Goal: Book appointment/travel/reservation

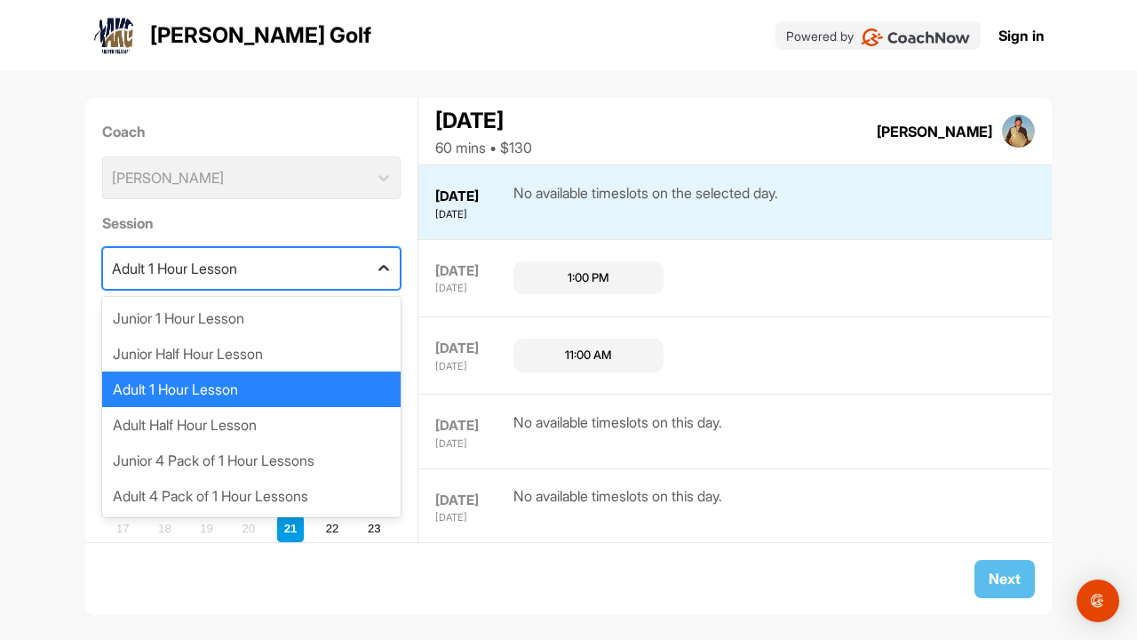
click at [385, 275] on icon at bounding box center [384, 268] width 18 height 18
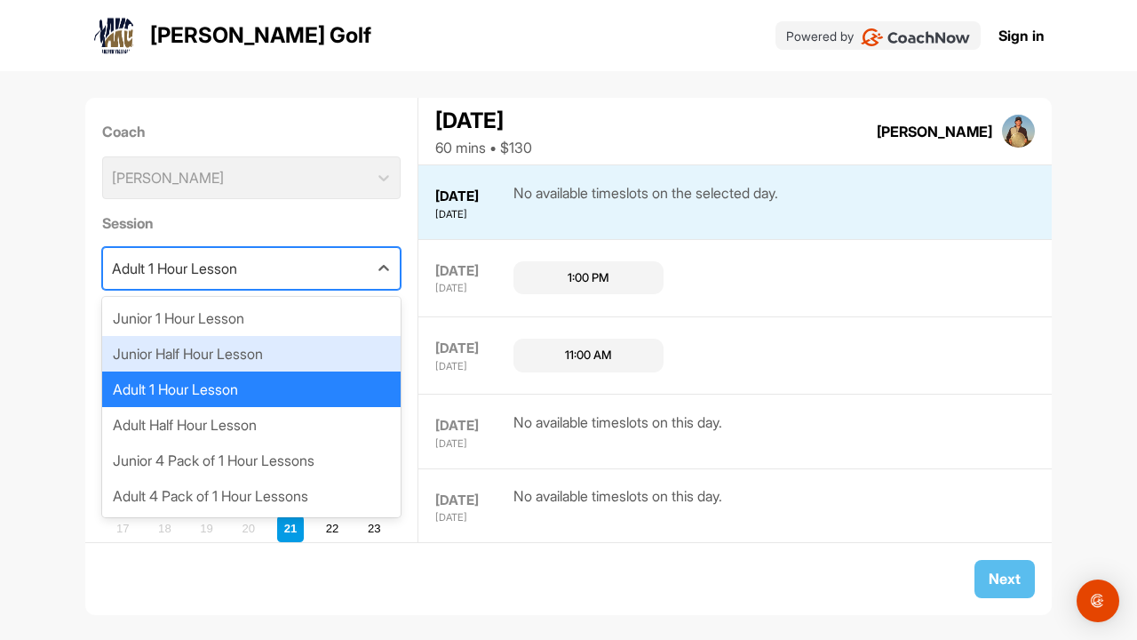
click at [351, 352] on div "Junior Half Hour Lesson" at bounding box center [251, 354] width 299 height 36
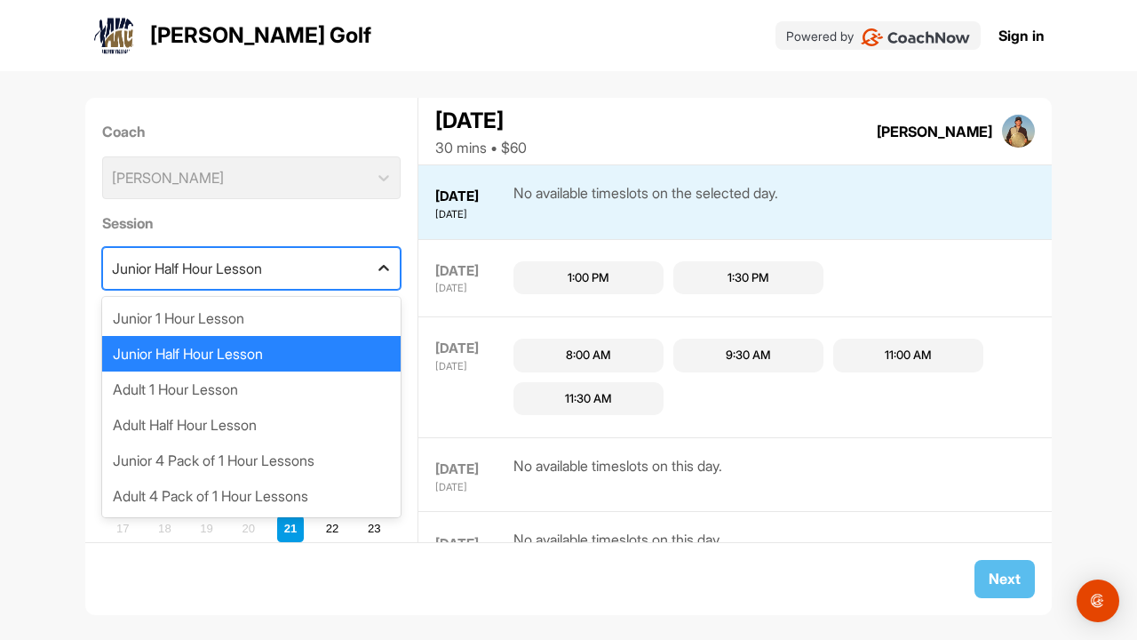
click at [388, 274] on icon at bounding box center [384, 268] width 18 height 18
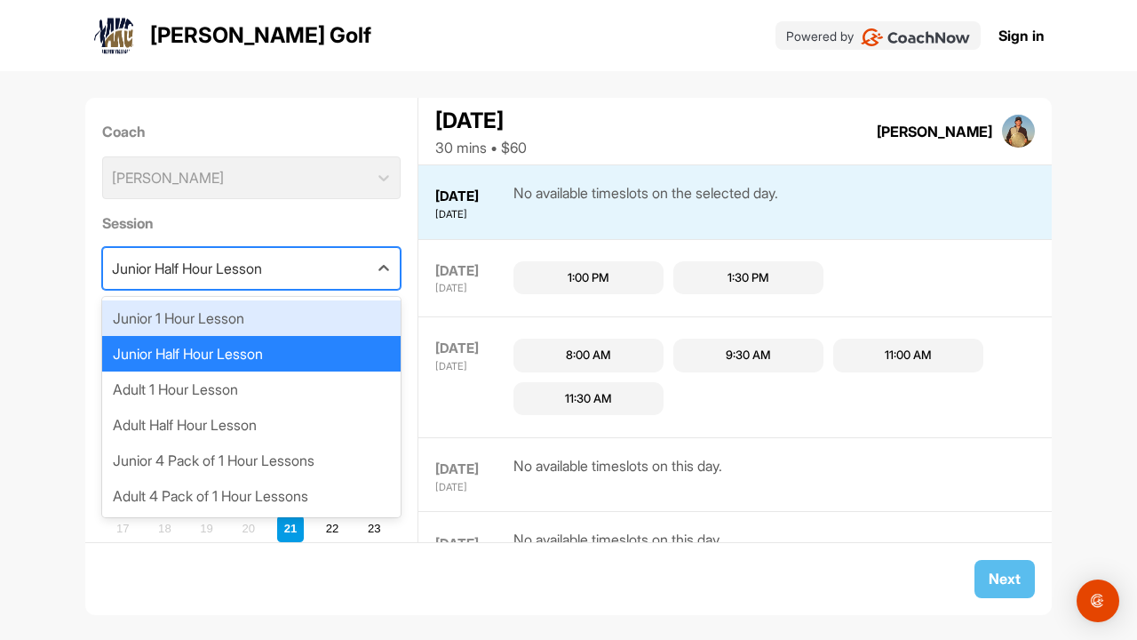
click at [371, 306] on div "Junior 1 Hour Lesson" at bounding box center [251, 318] width 299 height 36
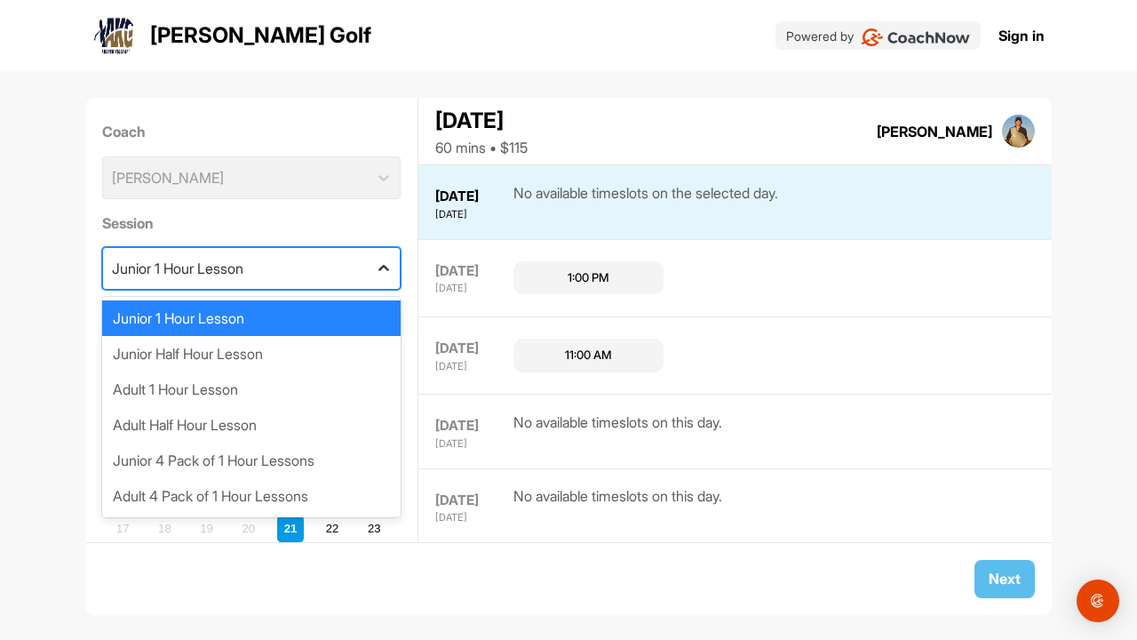
click at [386, 272] on icon at bounding box center [384, 268] width 18 height 18
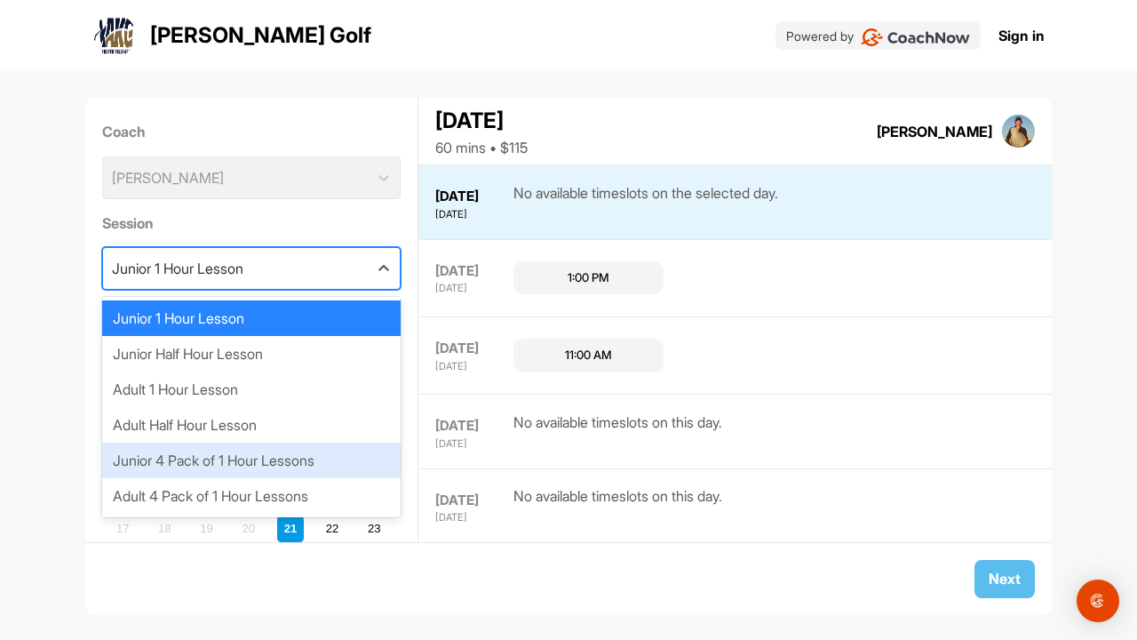
click at [352, 464] on div "Junior 4 Pack of 1 Hour Lessons" at bounding box center [251, 460] width 299 height 36
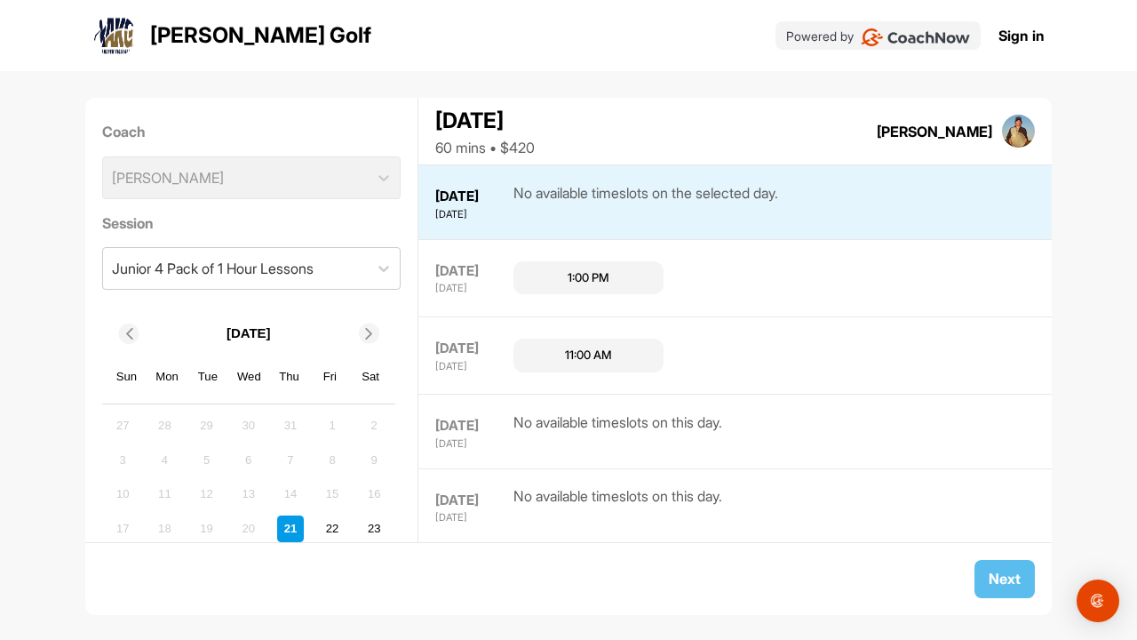
click at [562, 363] on div "11:00 AM" at bounding box center [588, 355] width 150 height 34
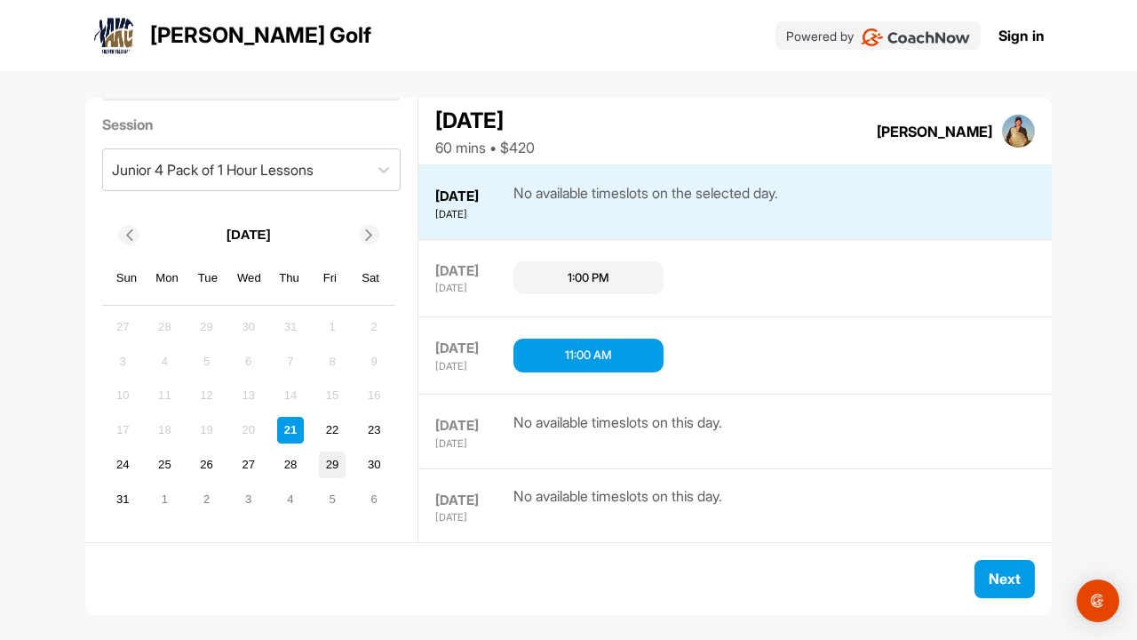
scroll to position [98, 0]
click at [372, 435] on div "23" at bounding box center [374, 431] width 27 height 27
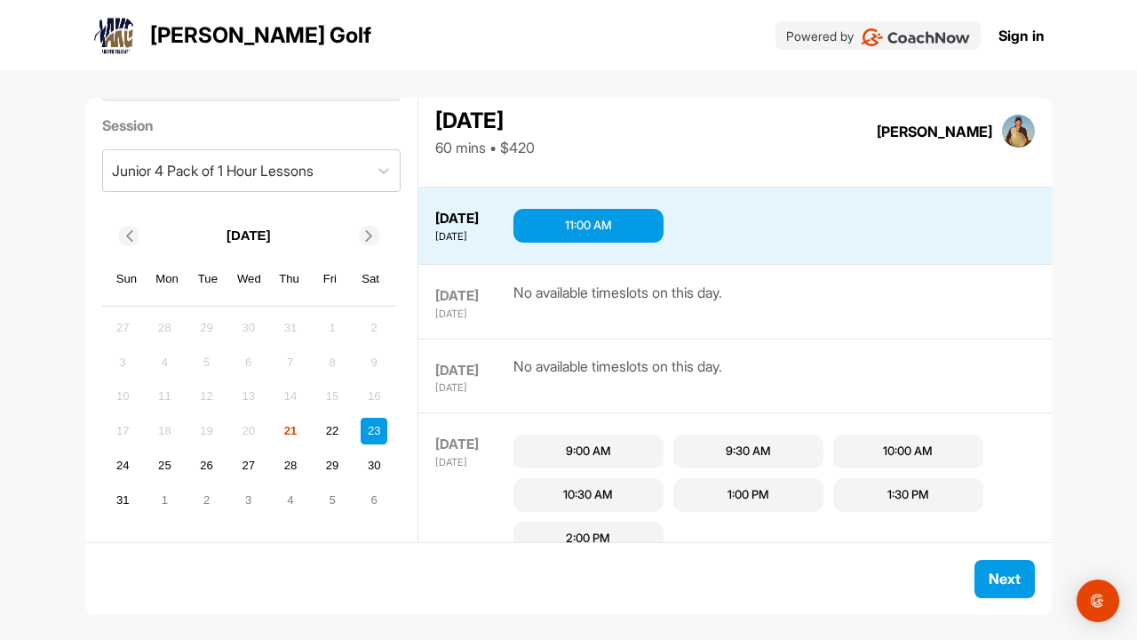
scroll to position [150, 0]
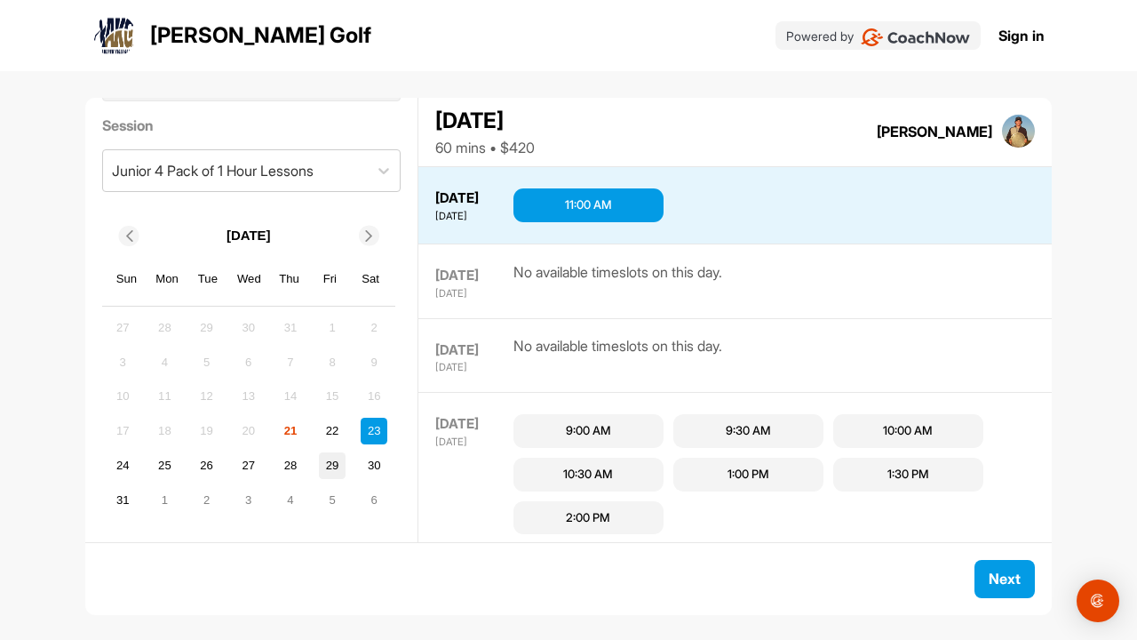
click at [331, 467] on div "29" at bounding box center [332, 465] width 27 height 27
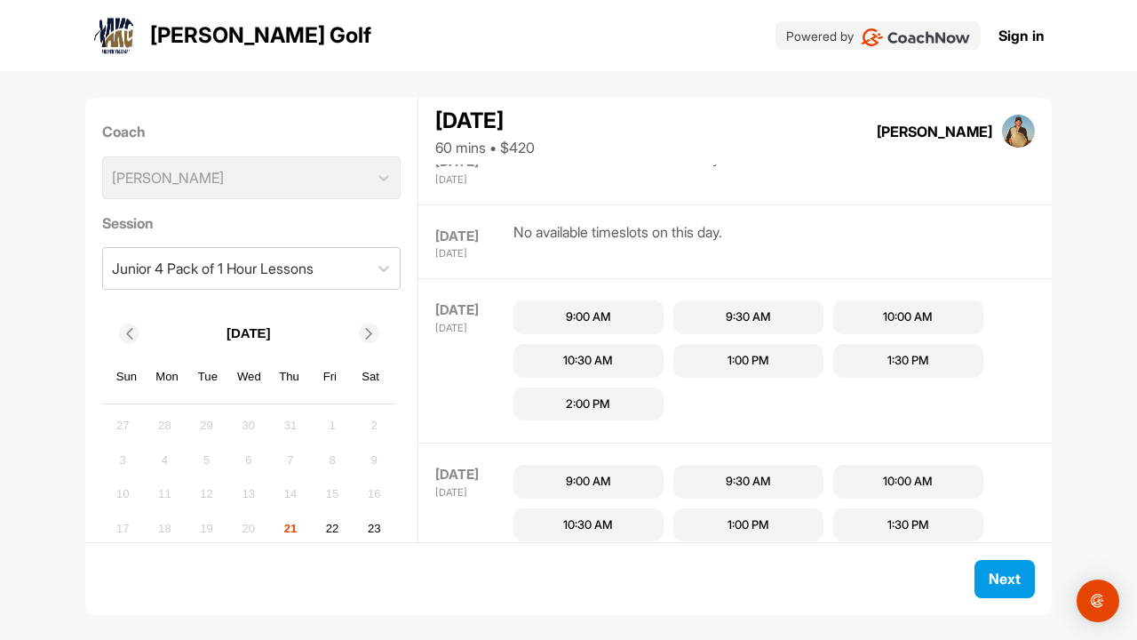
scroll to position [0, 0]
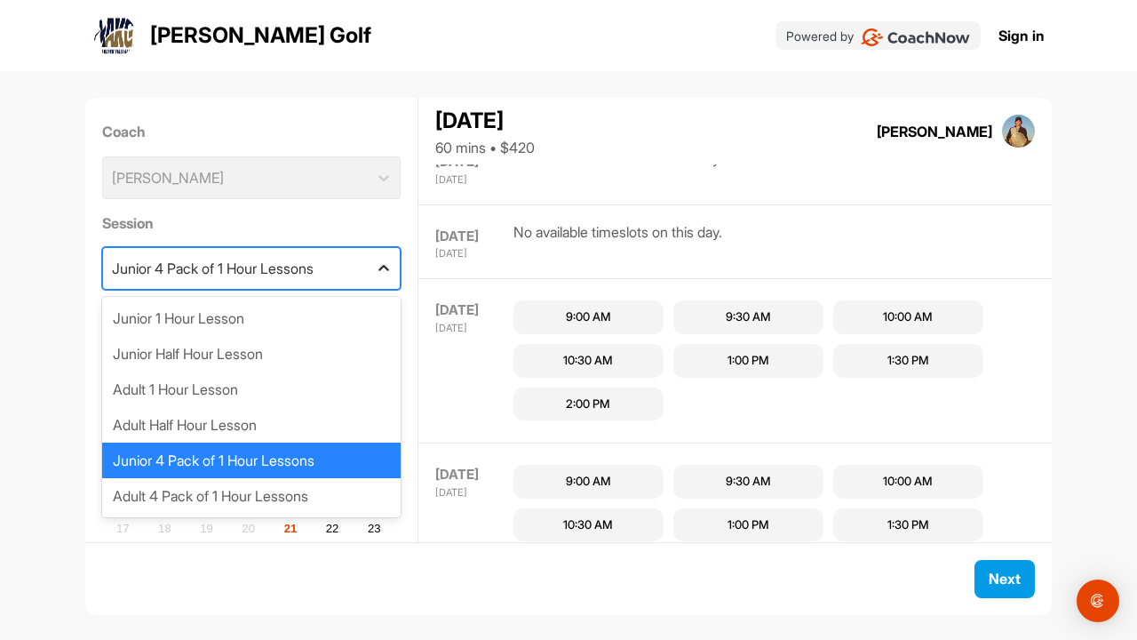
click at [381, 272] on icon at bounding box center [384, 268] width 18 height 18
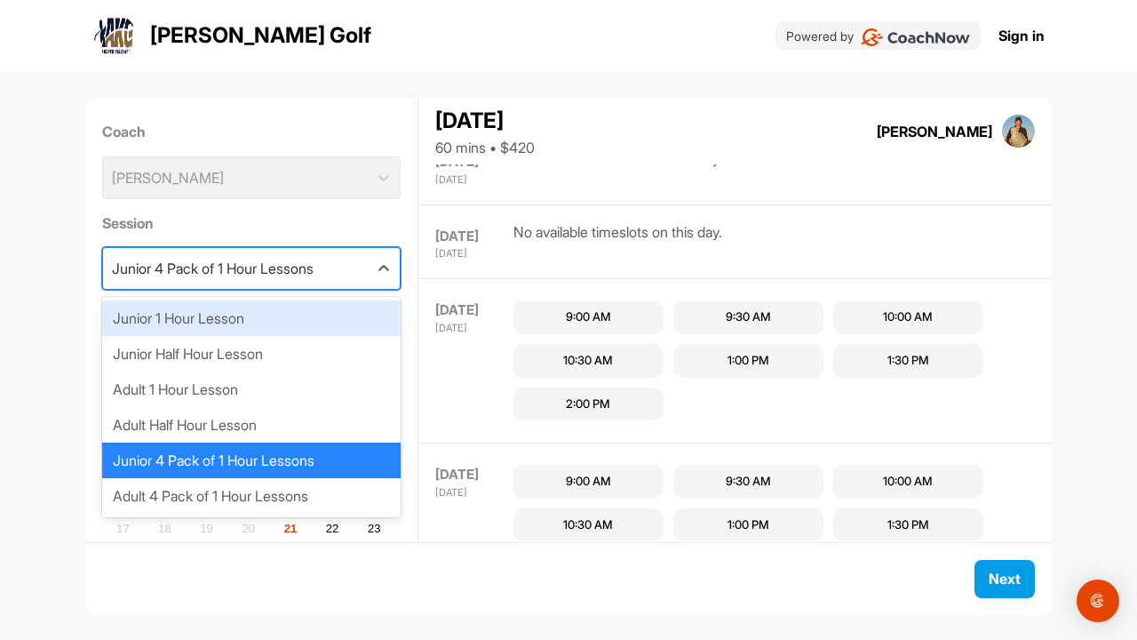
click at [338, 328] on div "Junior 1 Hour Lesson" at bounding box center [251, 318] width 299 height 36
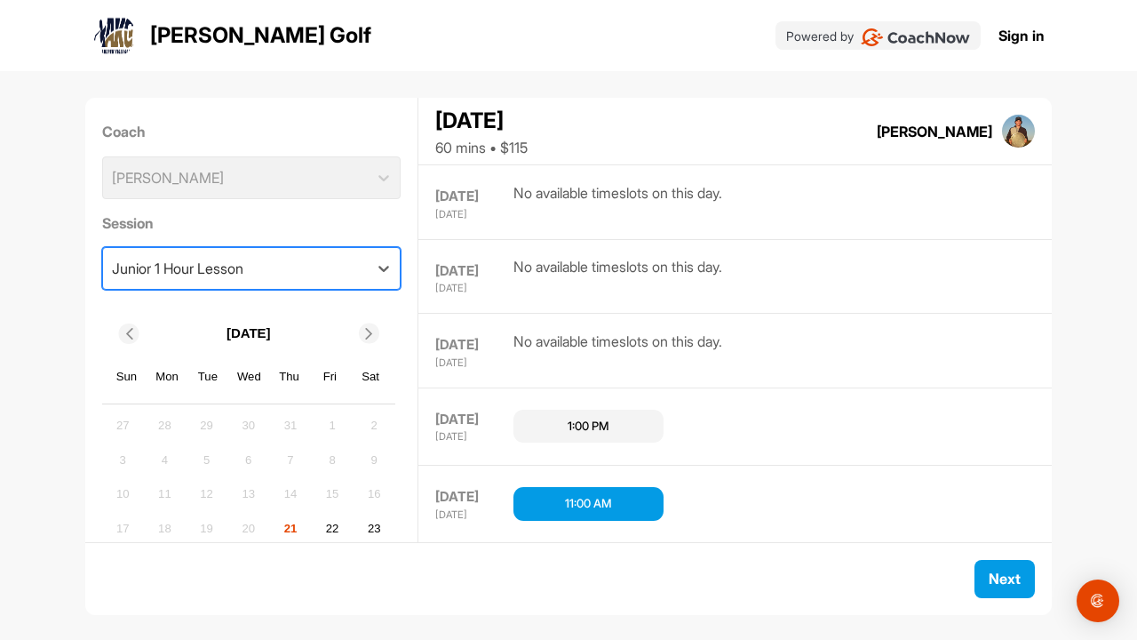
scroll to position [379, 0]
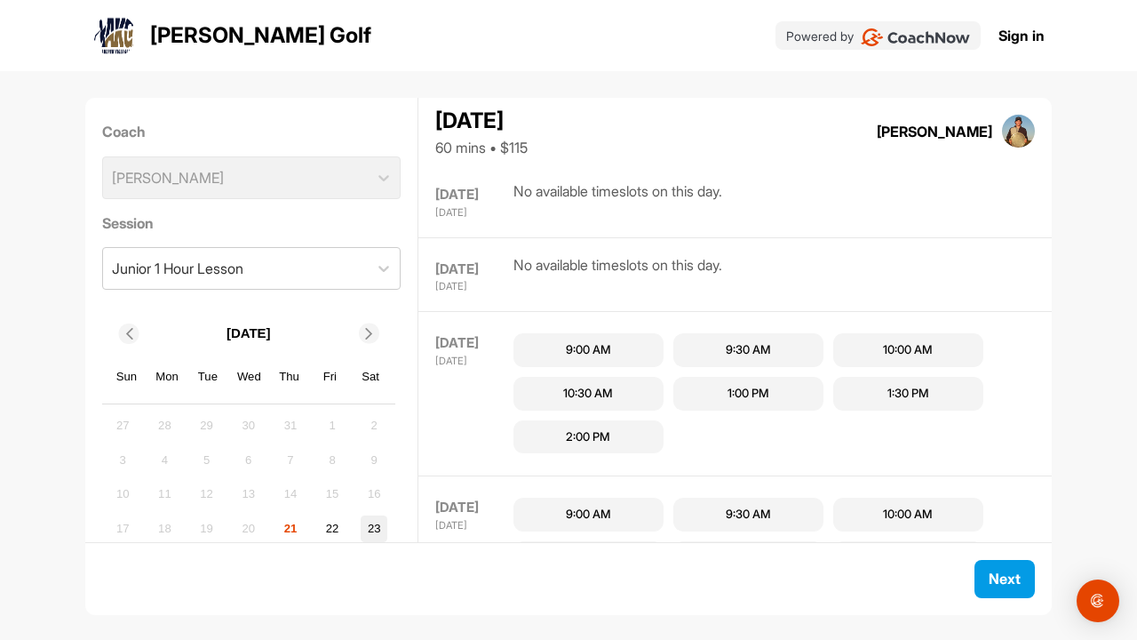
click at [372, 522] on div "23" at bounding box center [374, 528] width 27 height 27
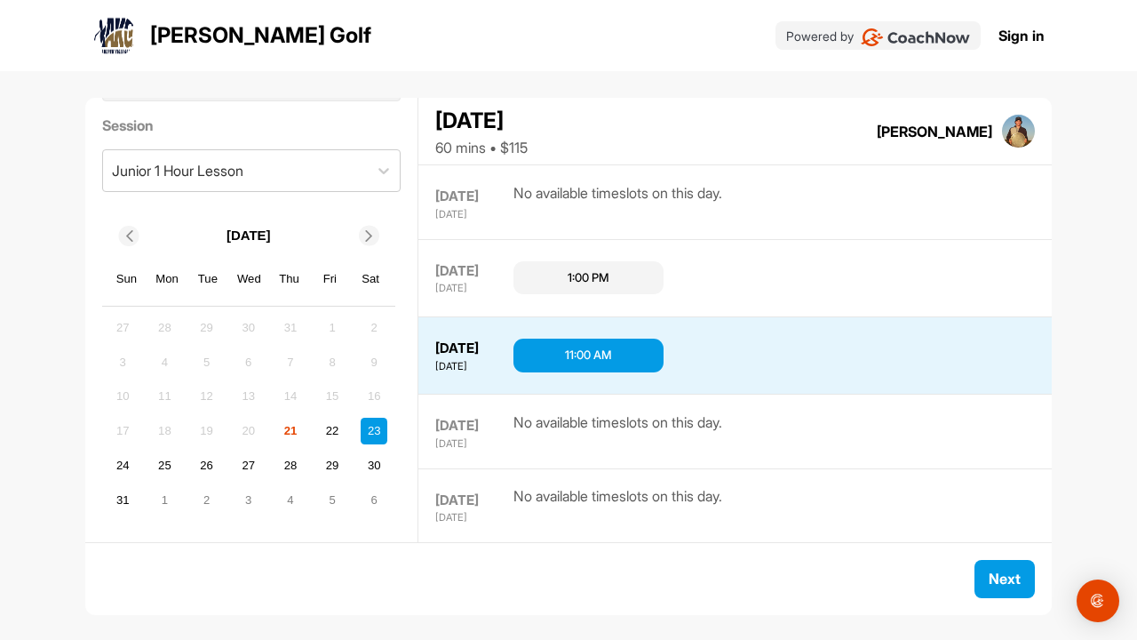
scroll to position [0, 0]
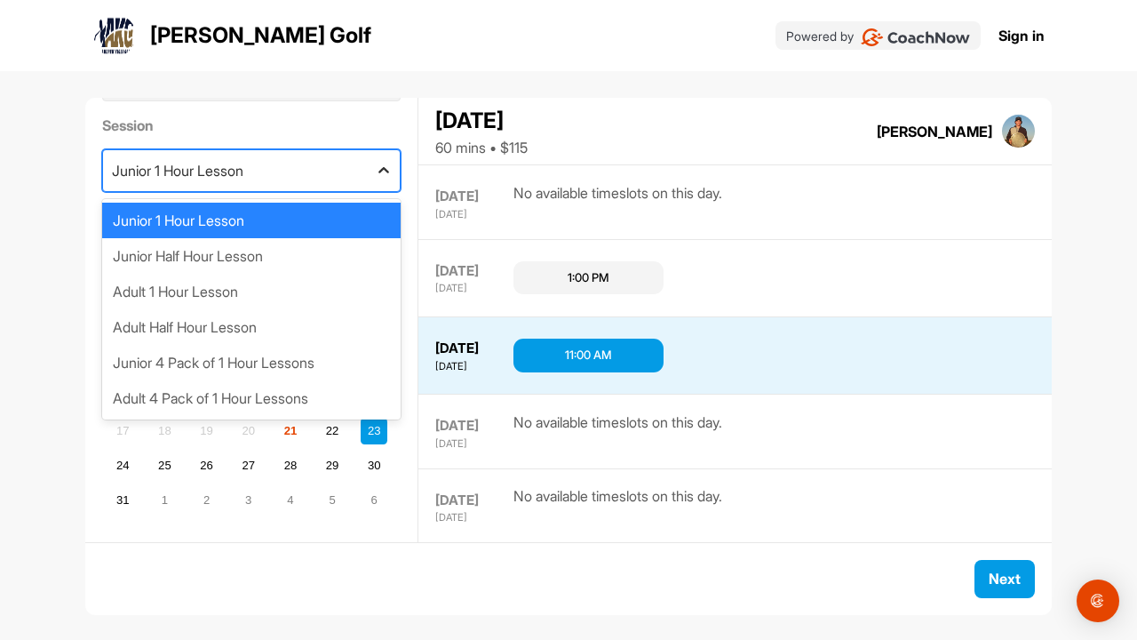
click at [384, 171] on icon at bounding box center [384, 171] width 18 height 18
click at [329, 227] on div "Junior 1 Hour Lesson" at bounding box center [251, 221] width 299 height 36
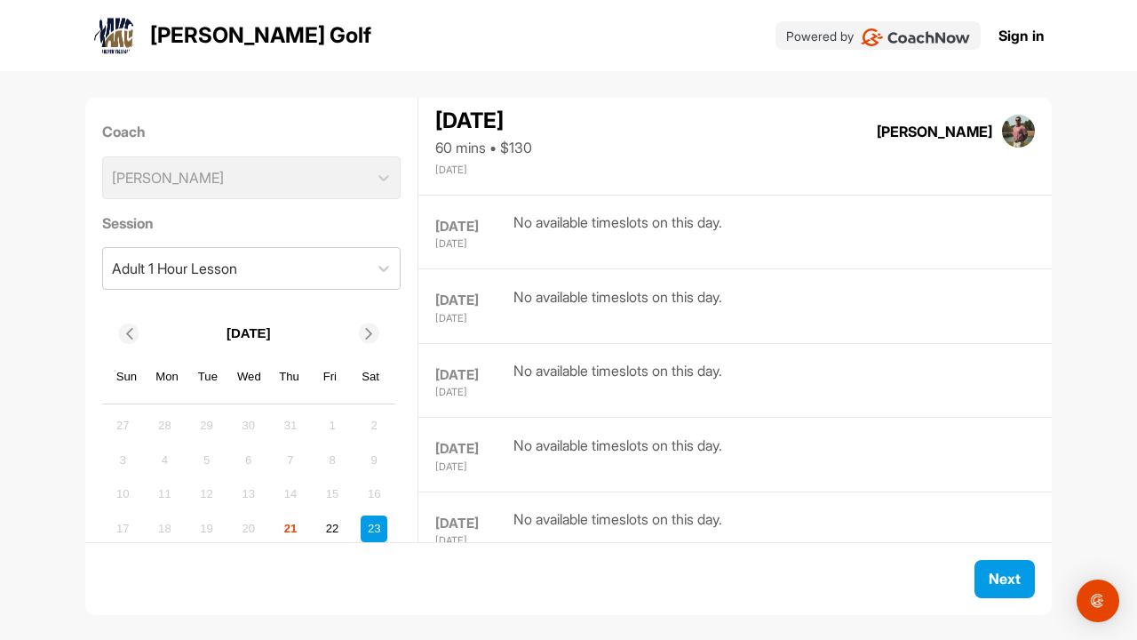
scroll to position [2018, 0]
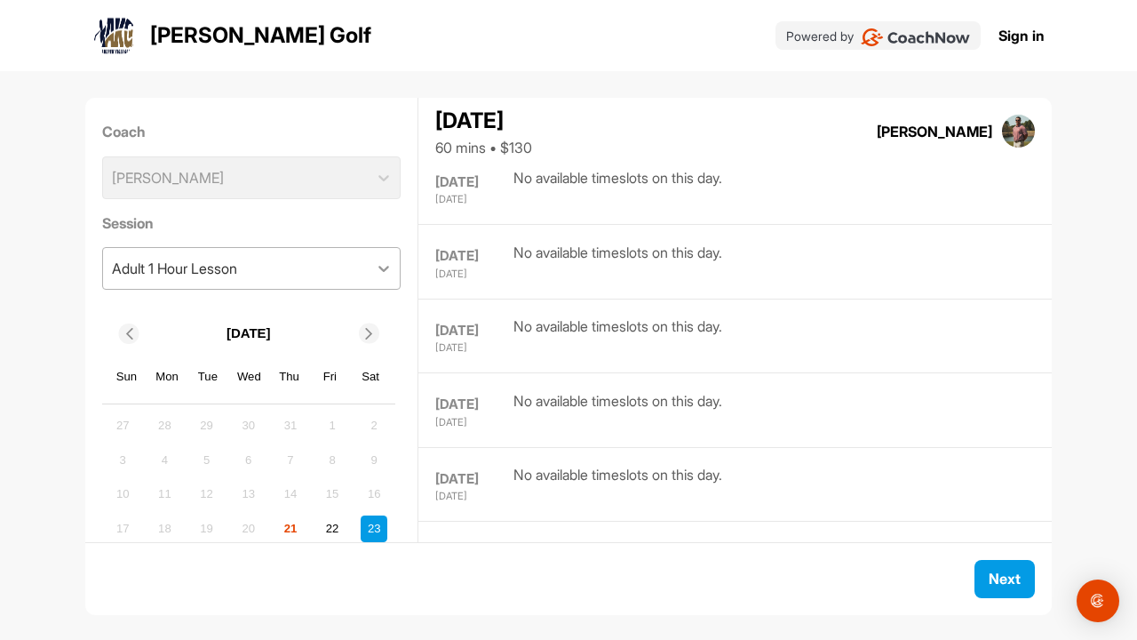
click at [378, 264] on icon at bounding box center [384, 268] width 18 height 18
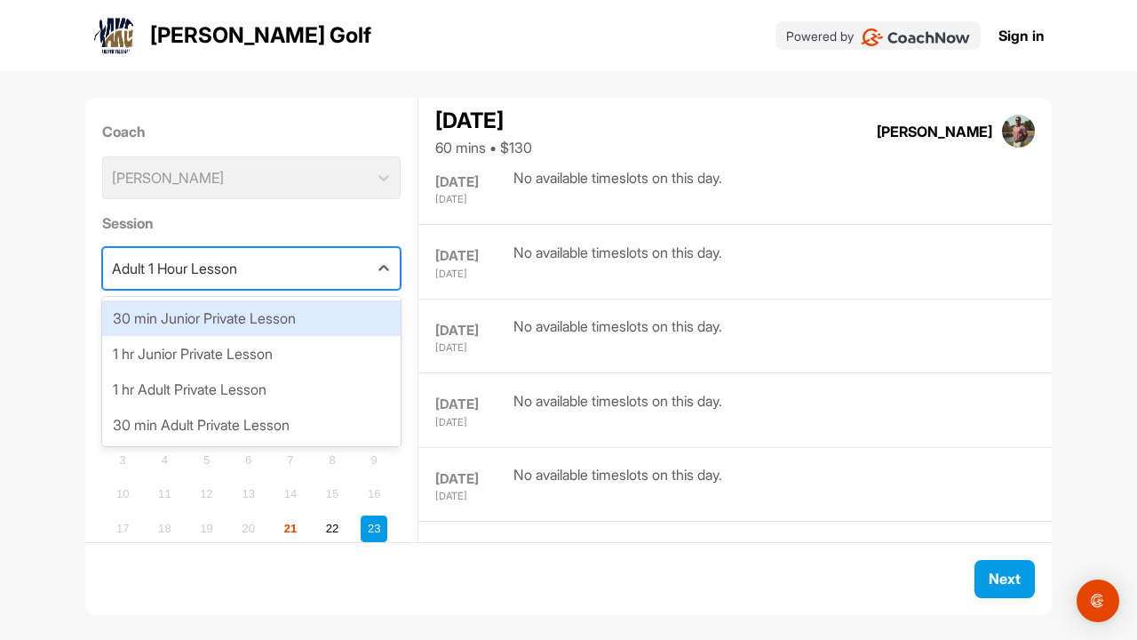
click at [351, 331] on div "30 min Junior Private Lesson" at bounding box center [251, 318] width 299 height 36
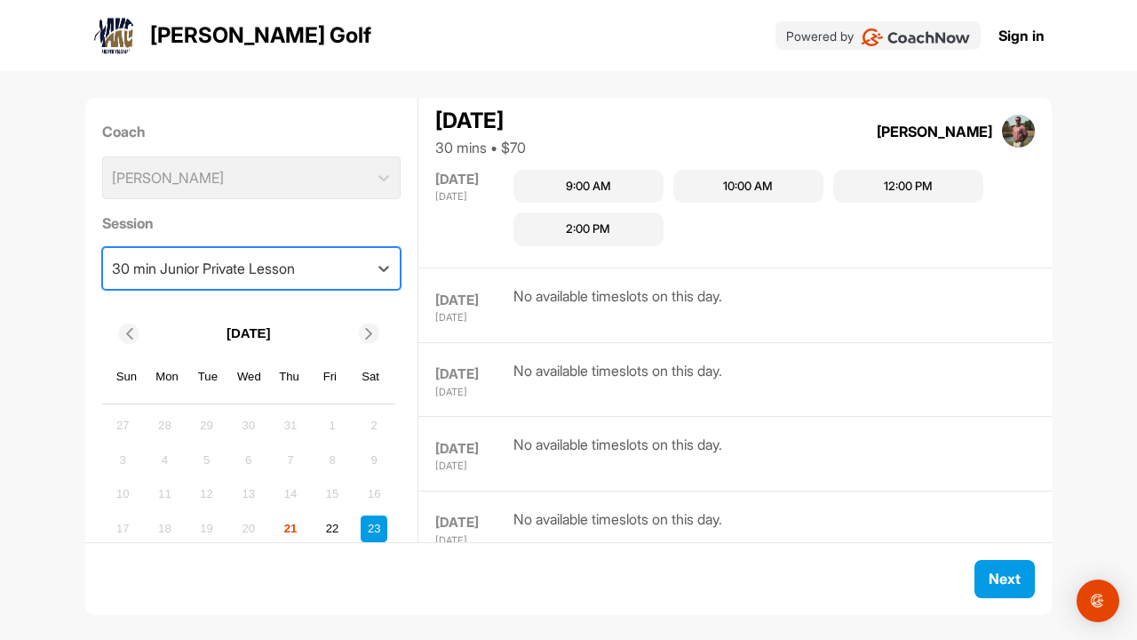
scroll to position [1355, 0]
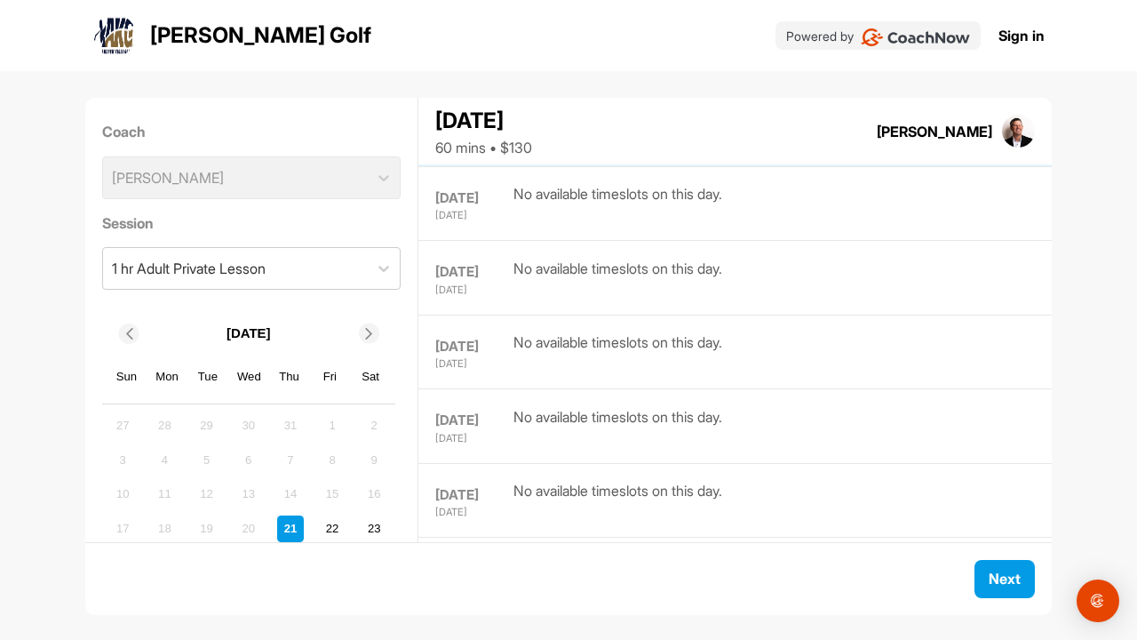
scroll to position [110, 0]
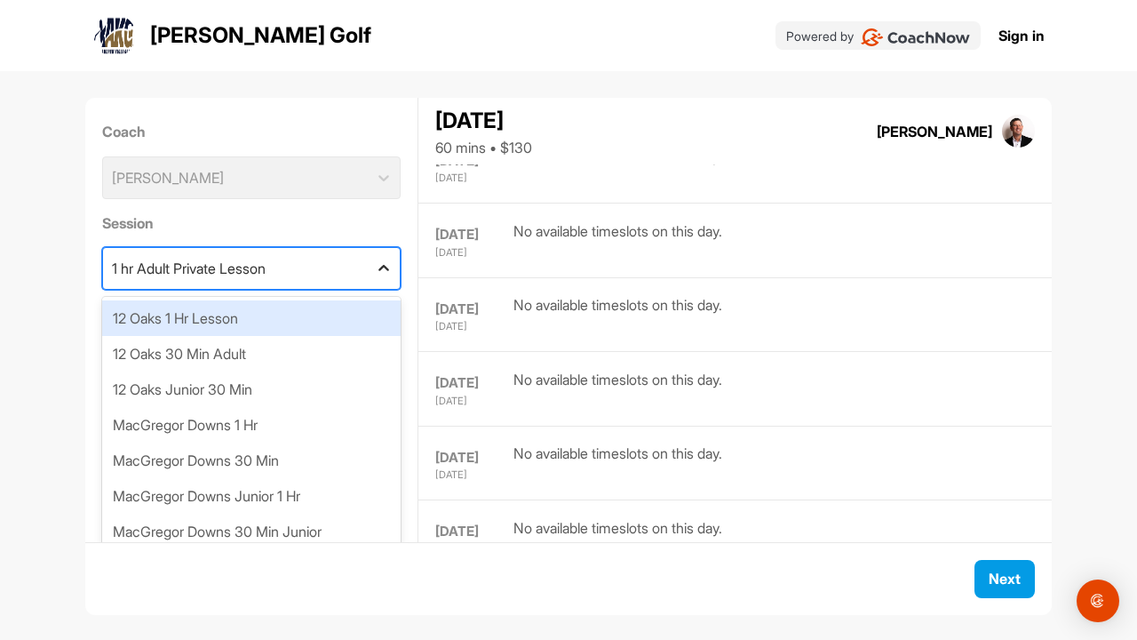
click at [389, 275] on icon at bounding box center [384, 268] width 18 height 18
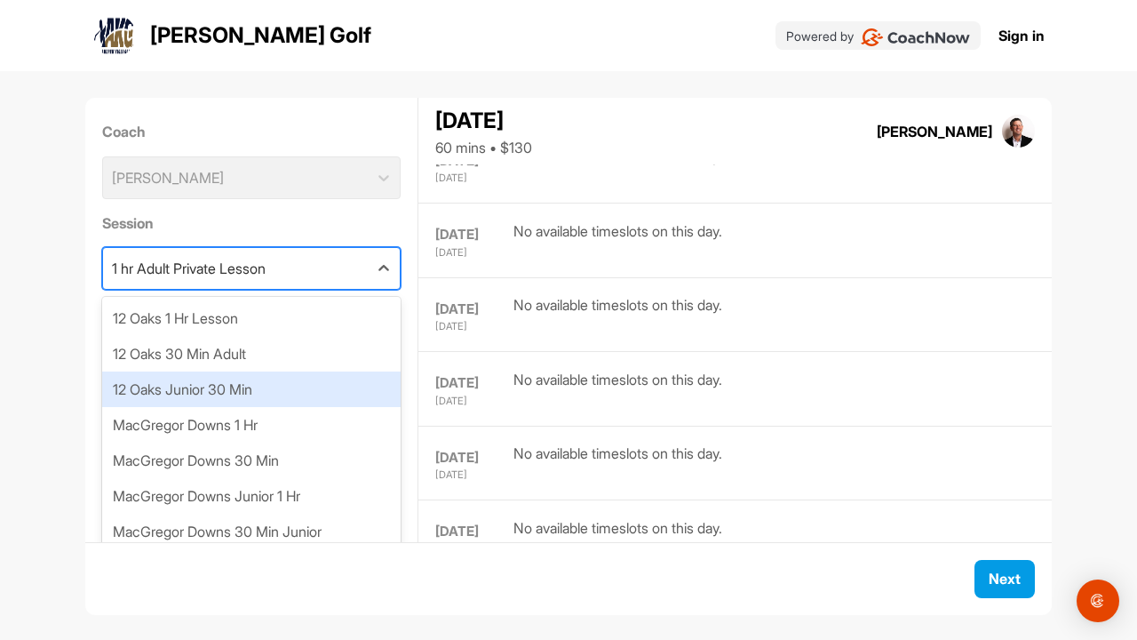
click at [360, 387] on div "12 Oaks Junior 30 Min" at bounding box center [251, 389] width 299 height 36
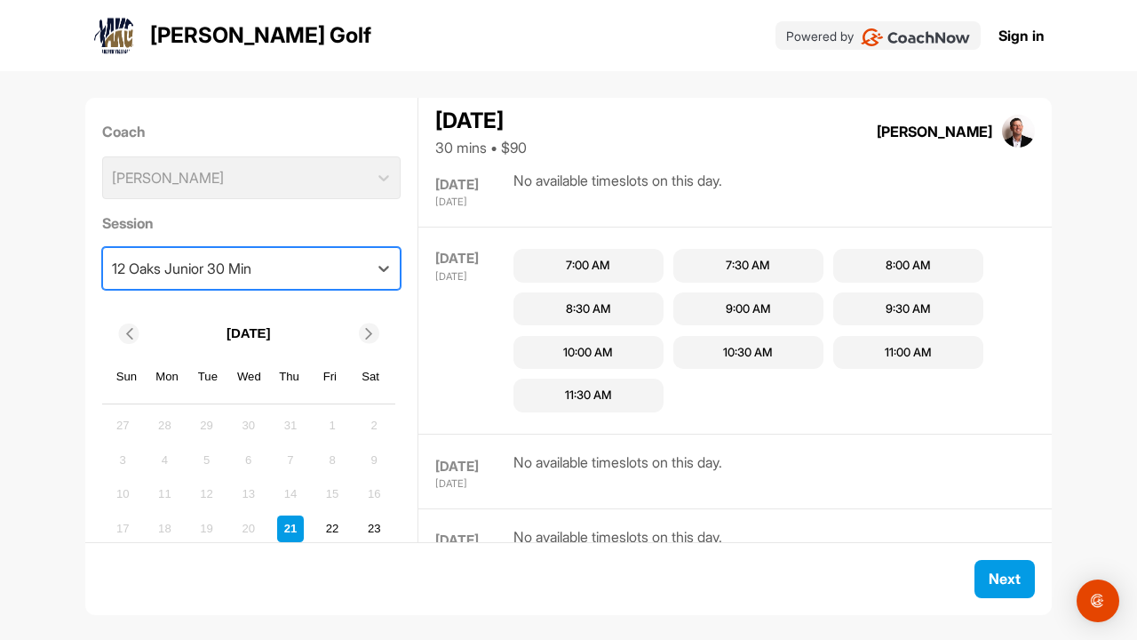
scroll to position [0, 0]
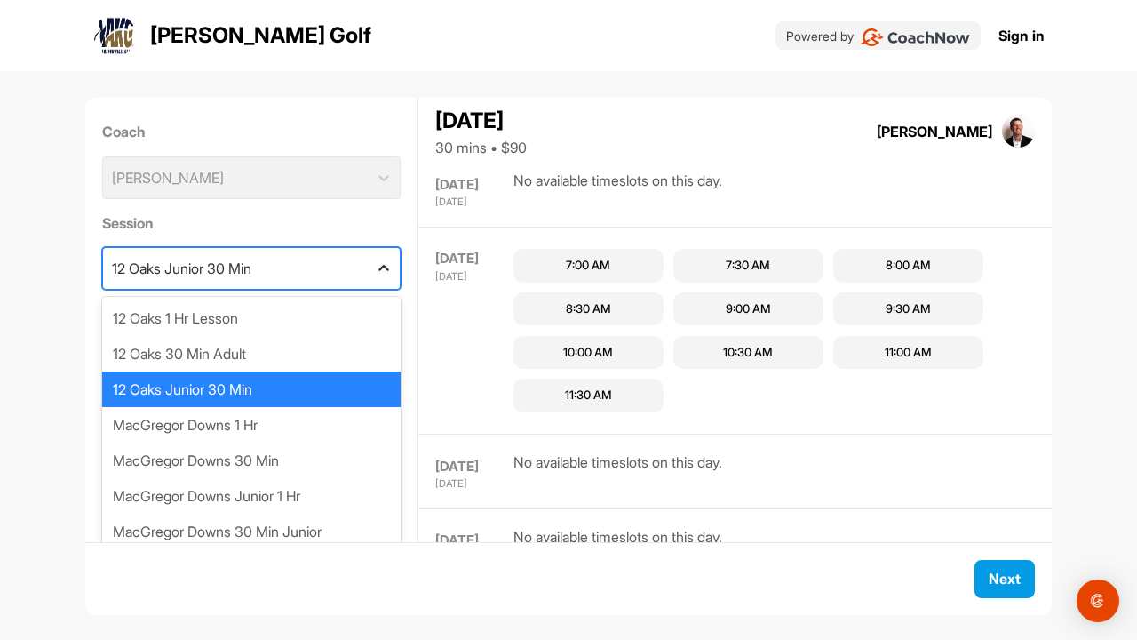
click at [382, 271] on icon at bounding box center [384, 268] width 18 height 18
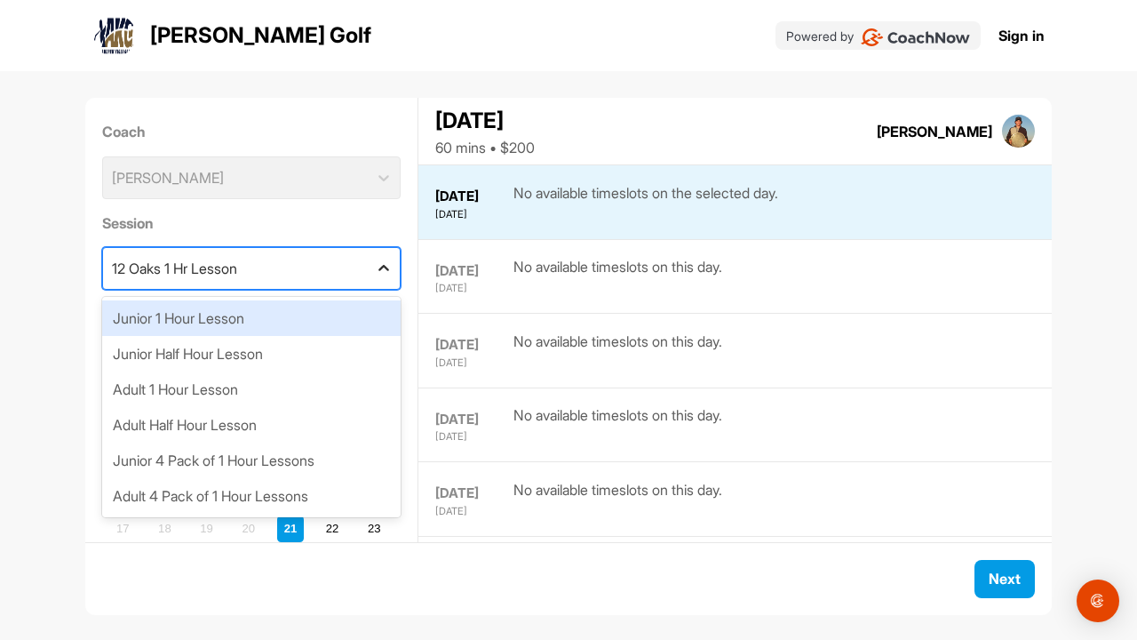
click at [383, 273] on icon at bounding box center [384, 268] width 18 height 18
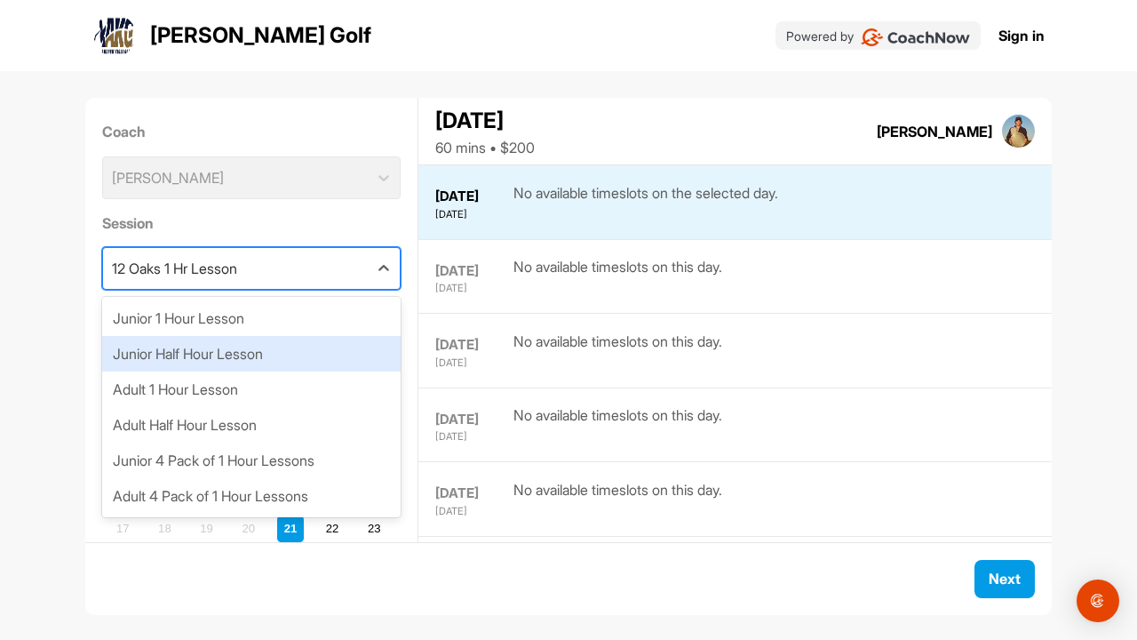
click at [354, 350] on div "Junior Half Hour Lesson" at bounding box center [251, 354] width 299 height 36
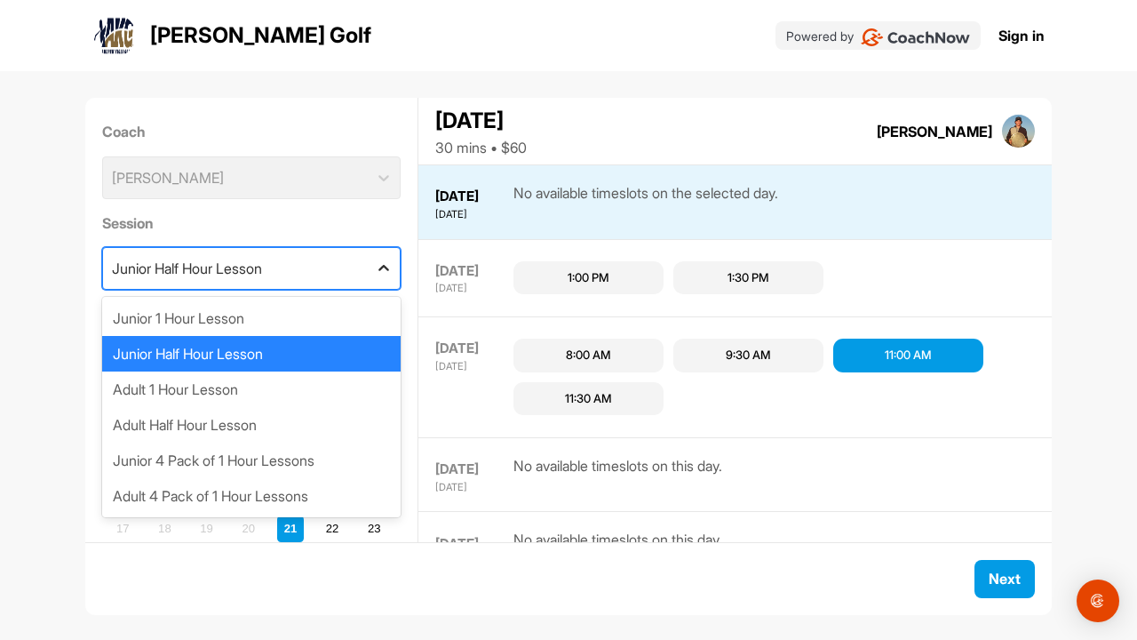
click at [385, 271] on icon at bounding box center [384, 268] width 18 height 18
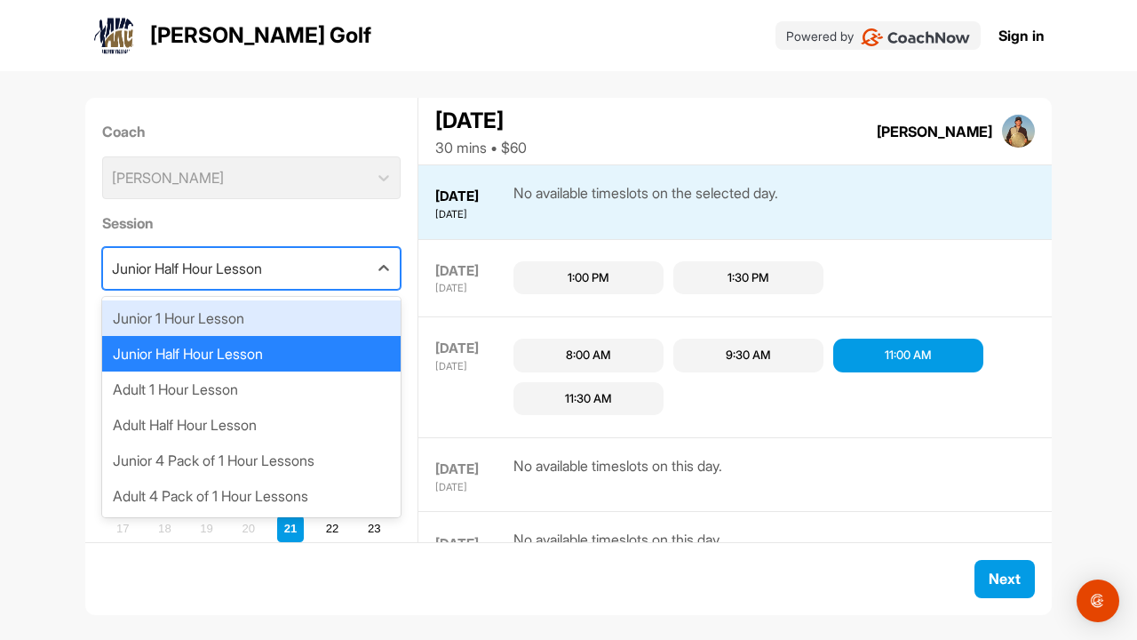
click at [339, 322] on div "Junior 1 Hour Lesson" at bounding box center [251, 318] width 299 height 36
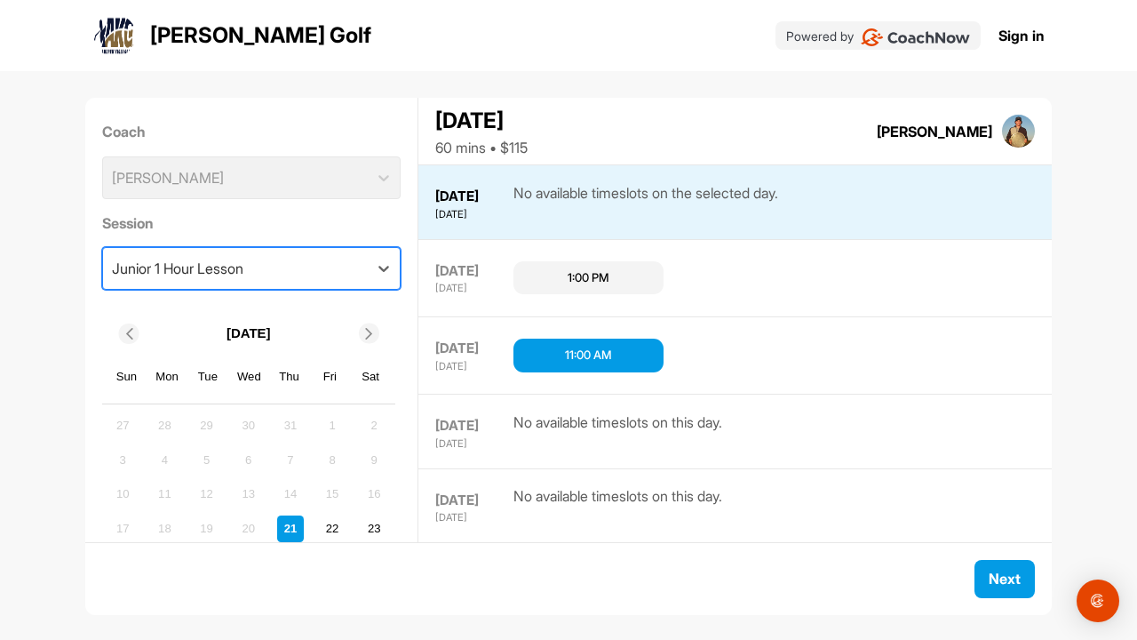
click at [540, 345] on div "11:00 AM" at bounding box center [588, 355] width 150 height 34
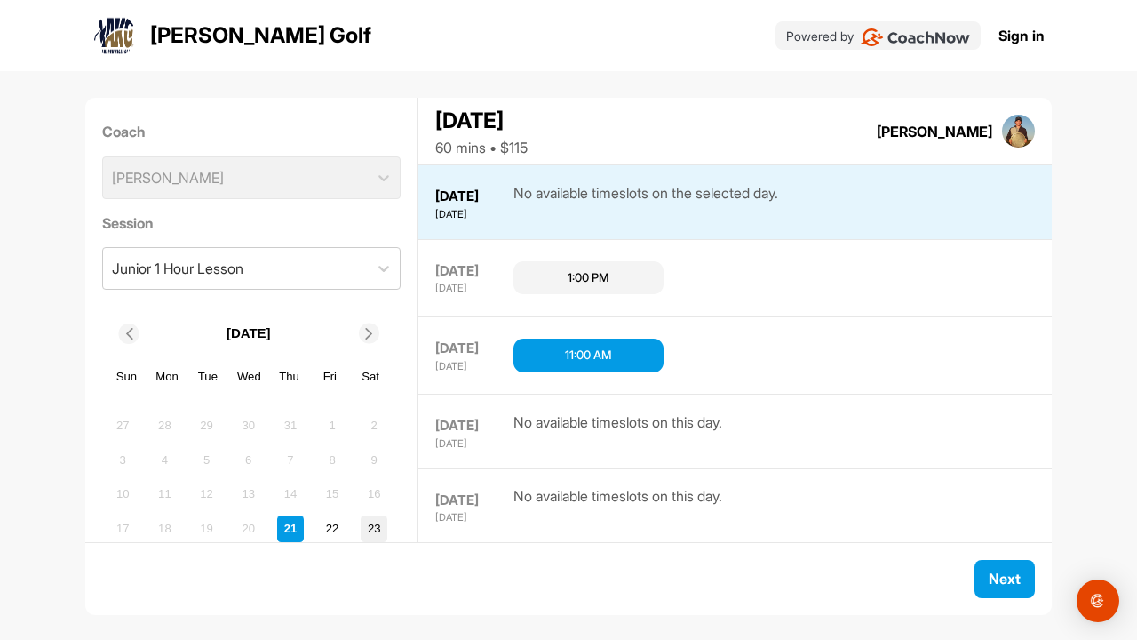
click at [376, 522] on div "23" at bounding box center [374, 528] width 27 height 27
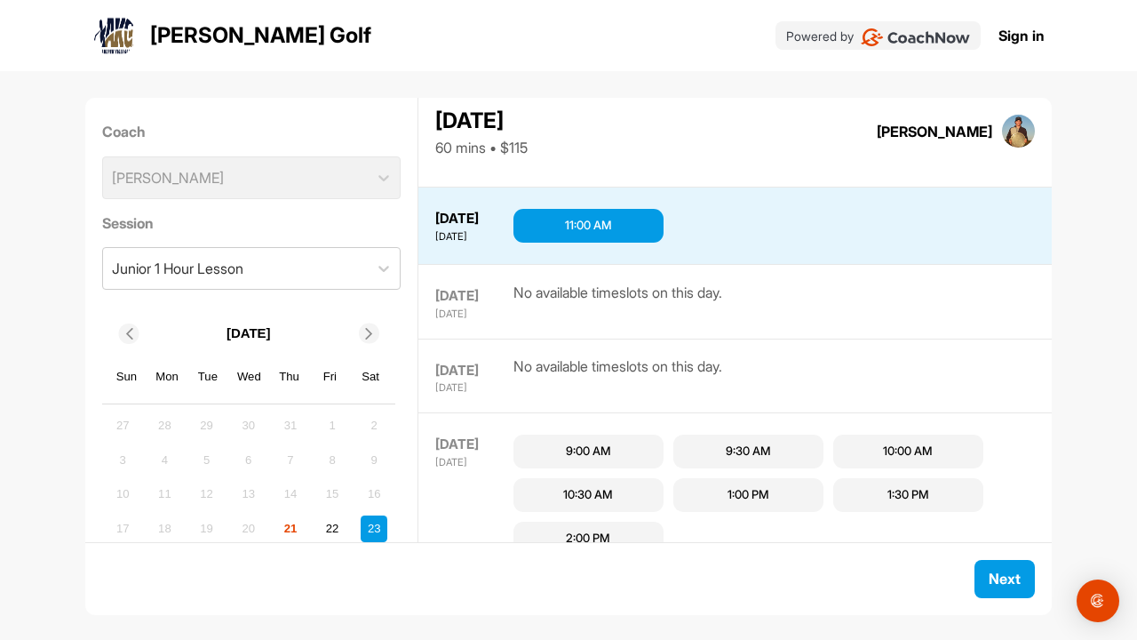
scroll to position [127, 0]
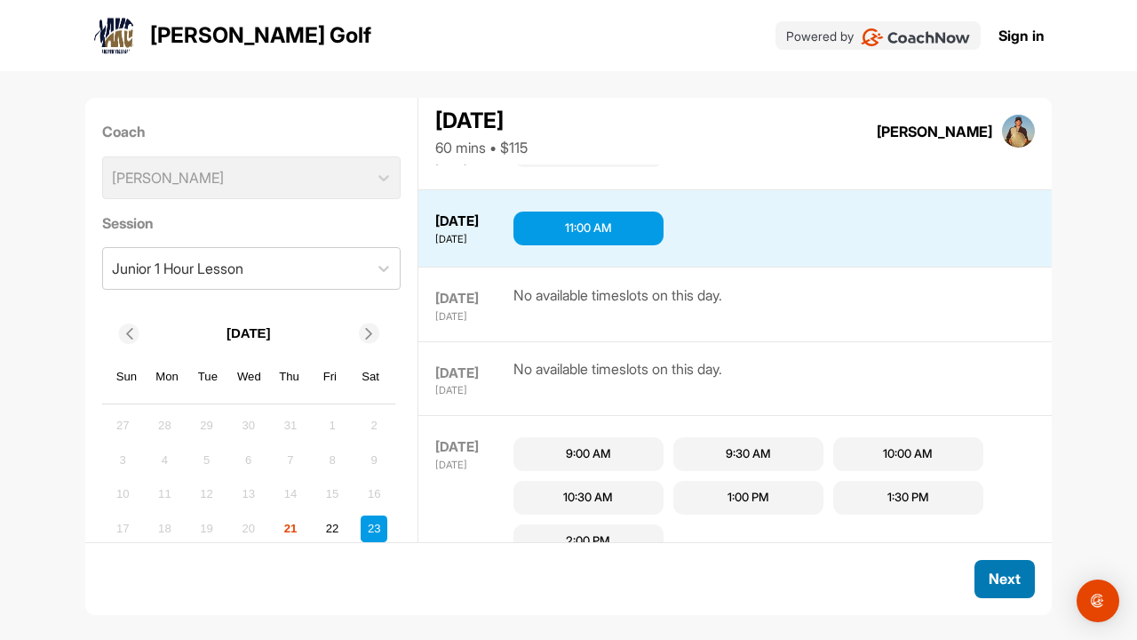
click at [991, 575] on button "Next" at bounding box center [1005, 579] width 60 height 38
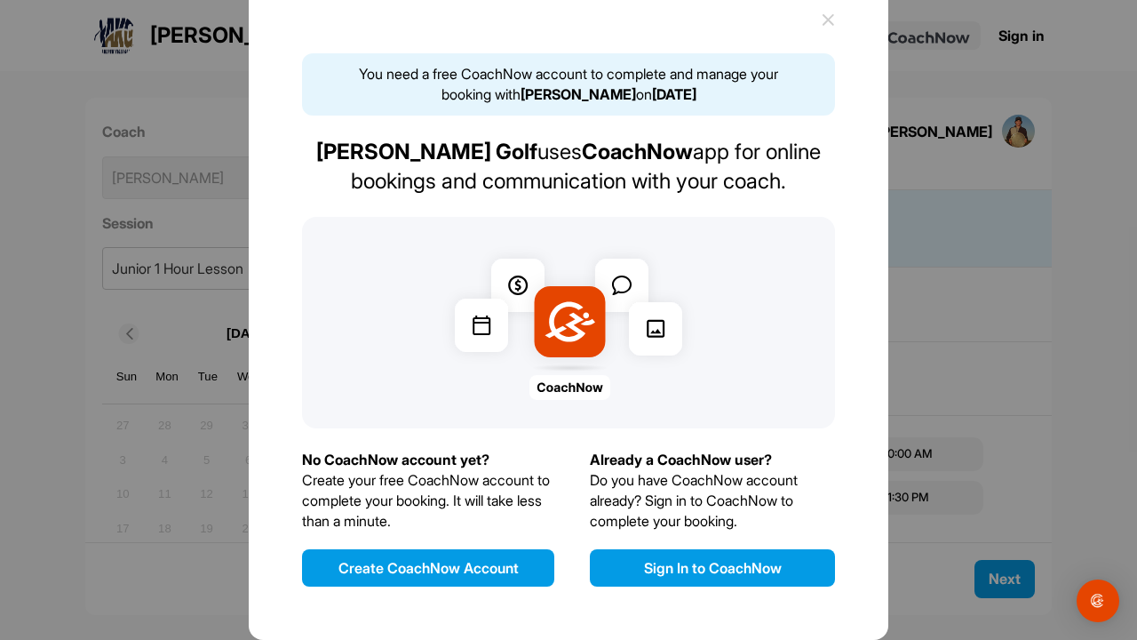
scroll to position [41, 0]
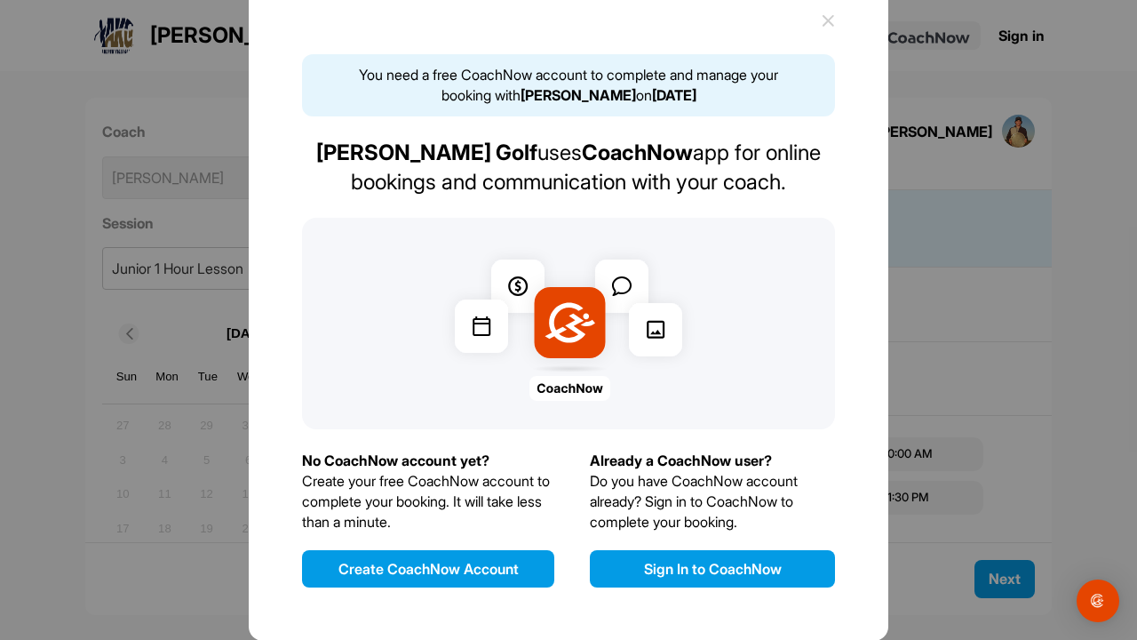
click at [499, 559] on button "Create CoachNow Account" at bounding box center [428, 568] width 252 height 37
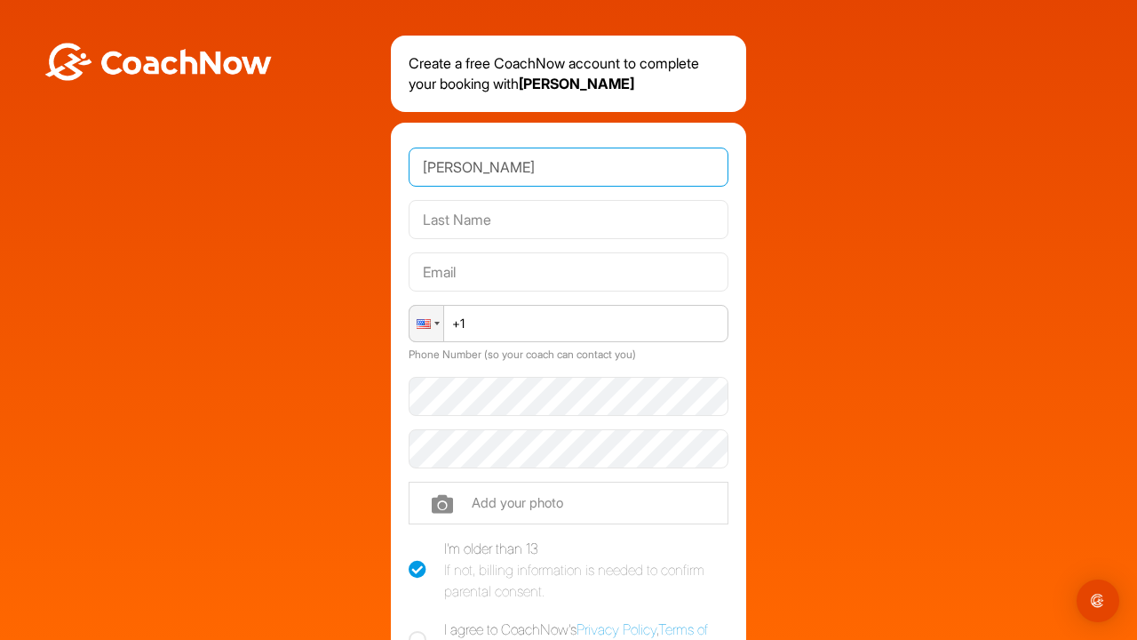
type input "[PERSON_NAME]"
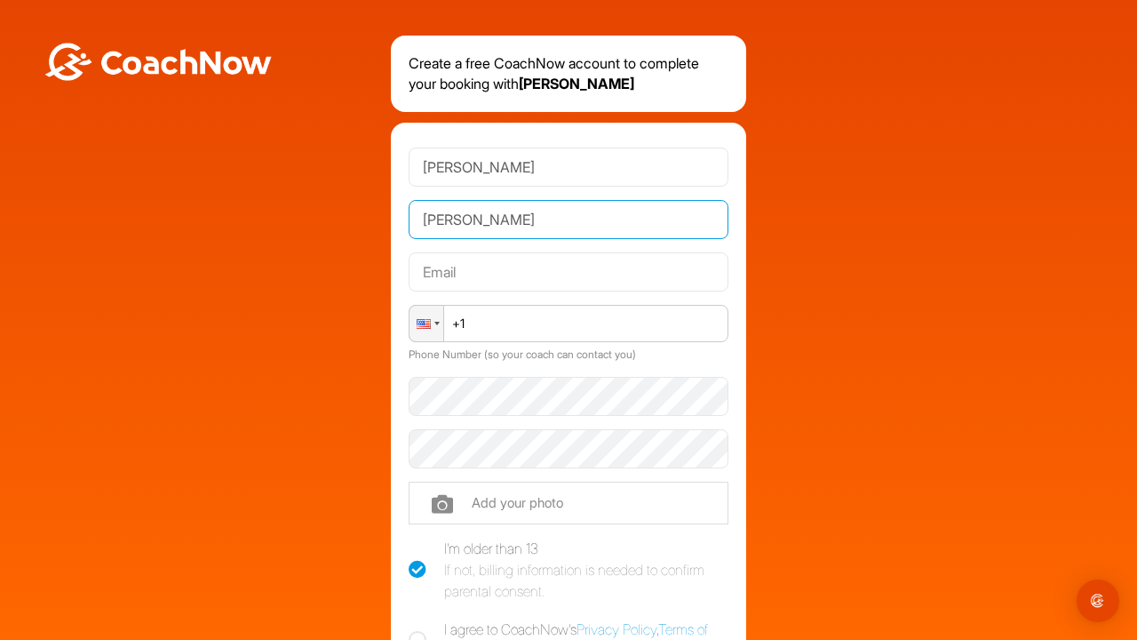
type input "[PERSON_NAME]"
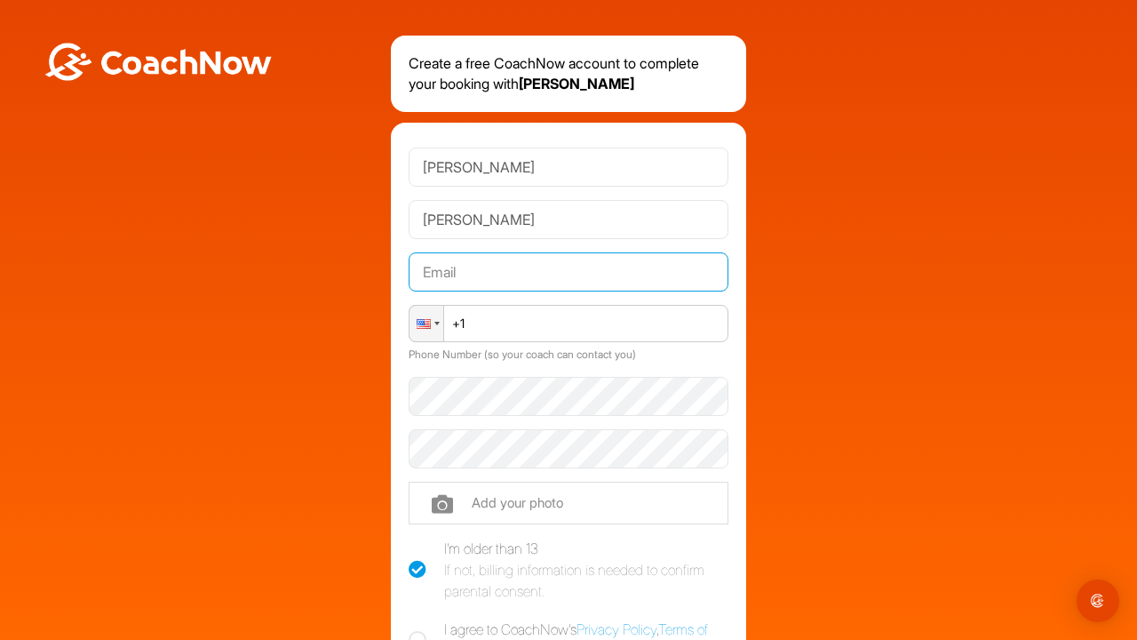
type input "K"
type input "[EMAIL_ADDRESS][DOMAIN_NAME]"
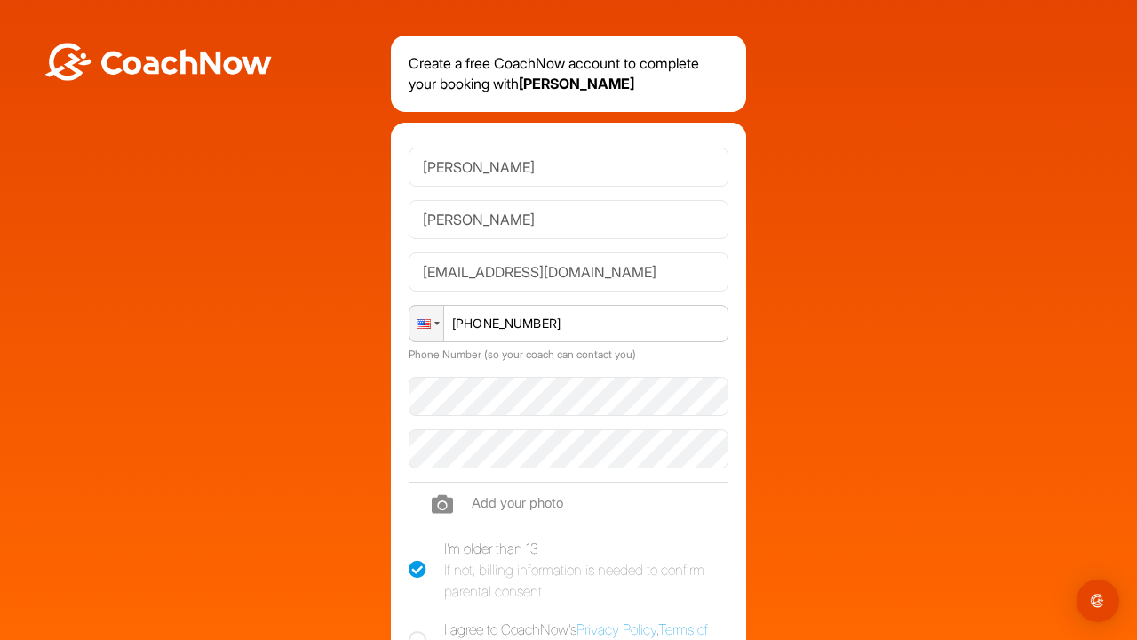
type input "[PHONE_NUMBER]"
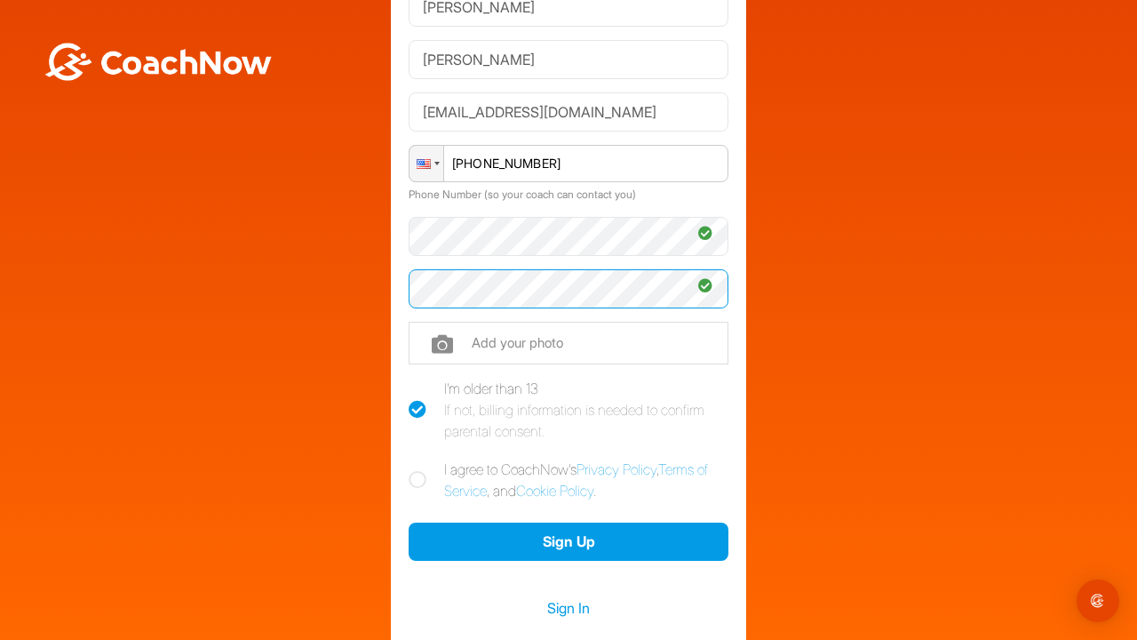
scroll to position [173, 0]
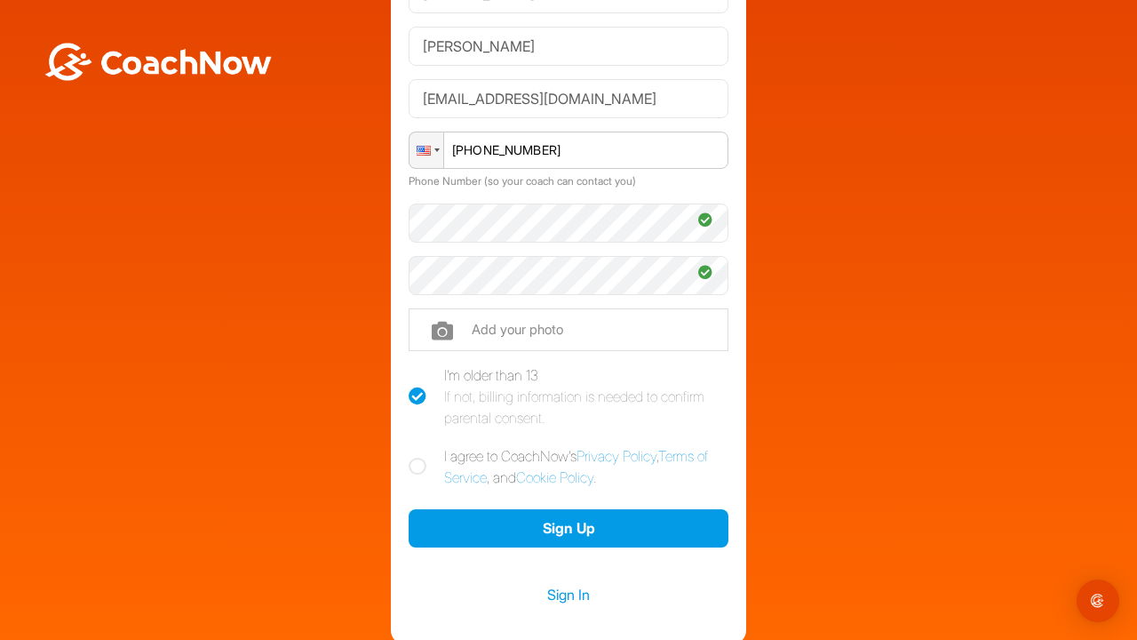
click at [414, 466] on icon at bounding box center [418, 467] width 18 height 18
click at [414, 457] on input "I agree to CoachNow's Privacy Policy , Terms of Service , and Cookie Policy ." at bounding box center [415, 451] width 12 height 12
checkbox input "true"
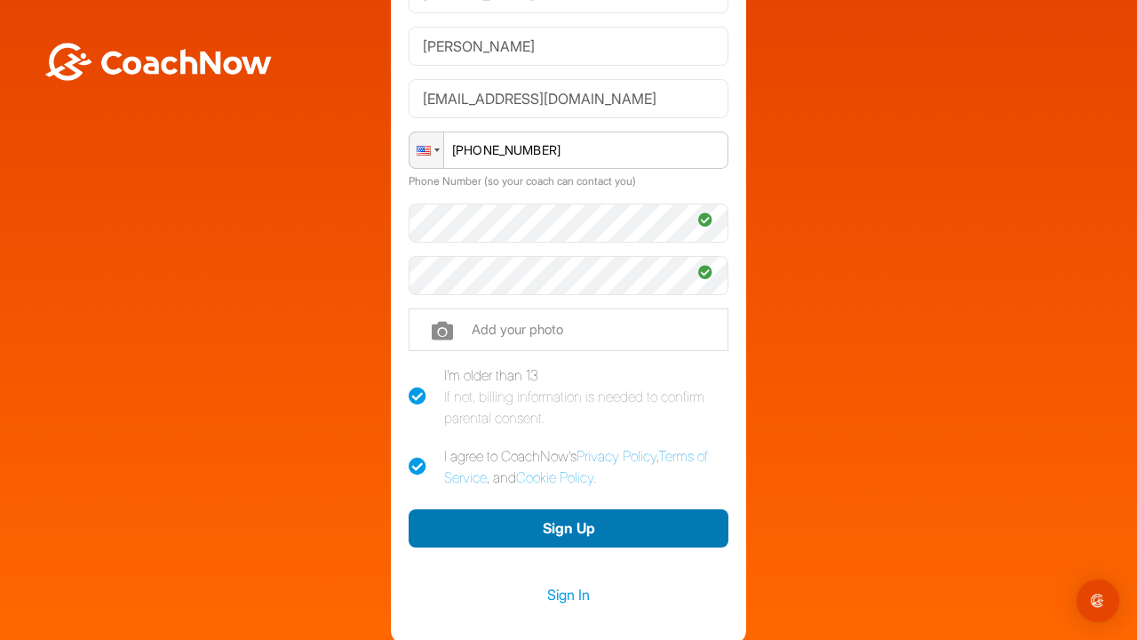
click at [499, 517] on button "Sign Up" at bounding box center [569, 528] width 320 height 38
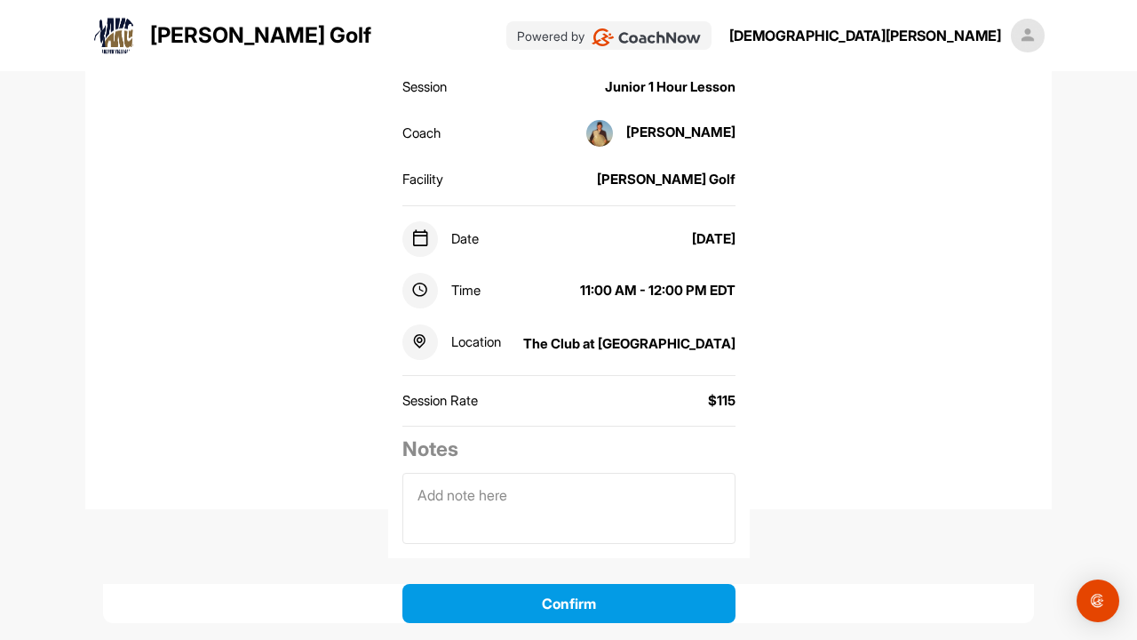
scroll to position [199, 0]
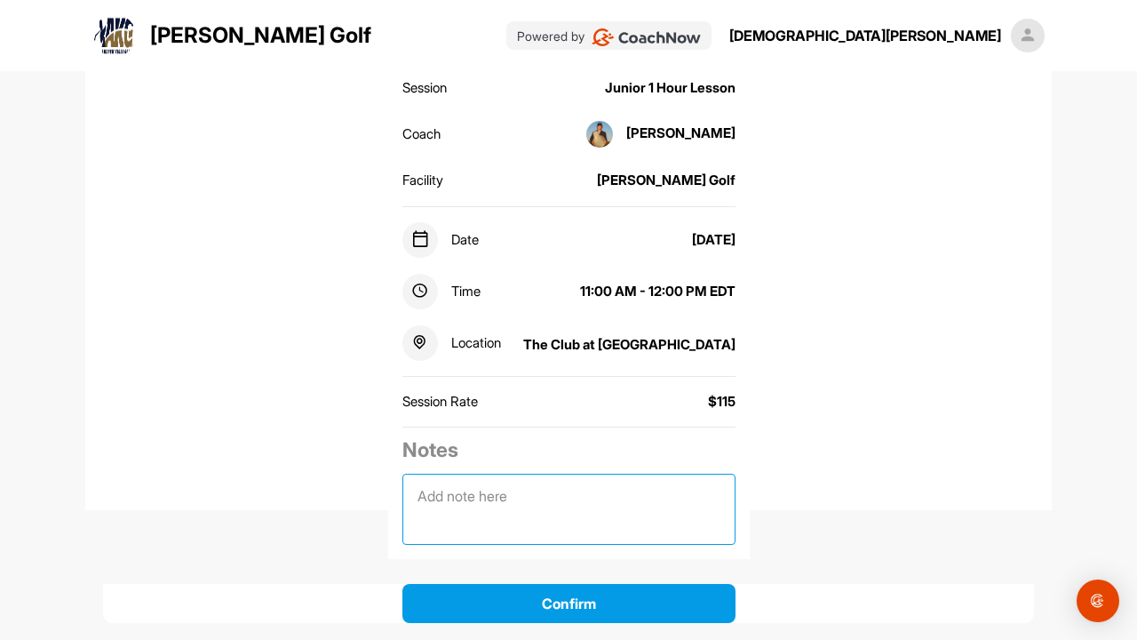
click at [525, 505] on textarea at bounding box center [568, 509] width 333 height 71
type textarea "T"
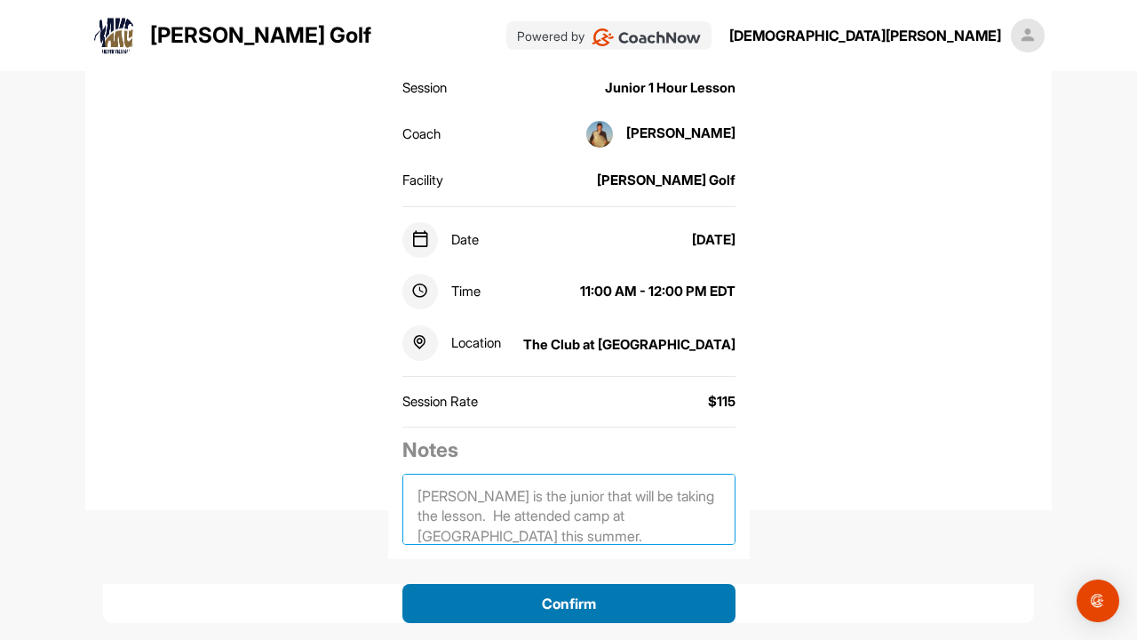
type textarea "[PERSON_NAME] is the junior that will be taking the lesson. He attended camp at…"
click at [575, 601] on button "Confirm" at bounding box center [568, 603] width 333 height 39
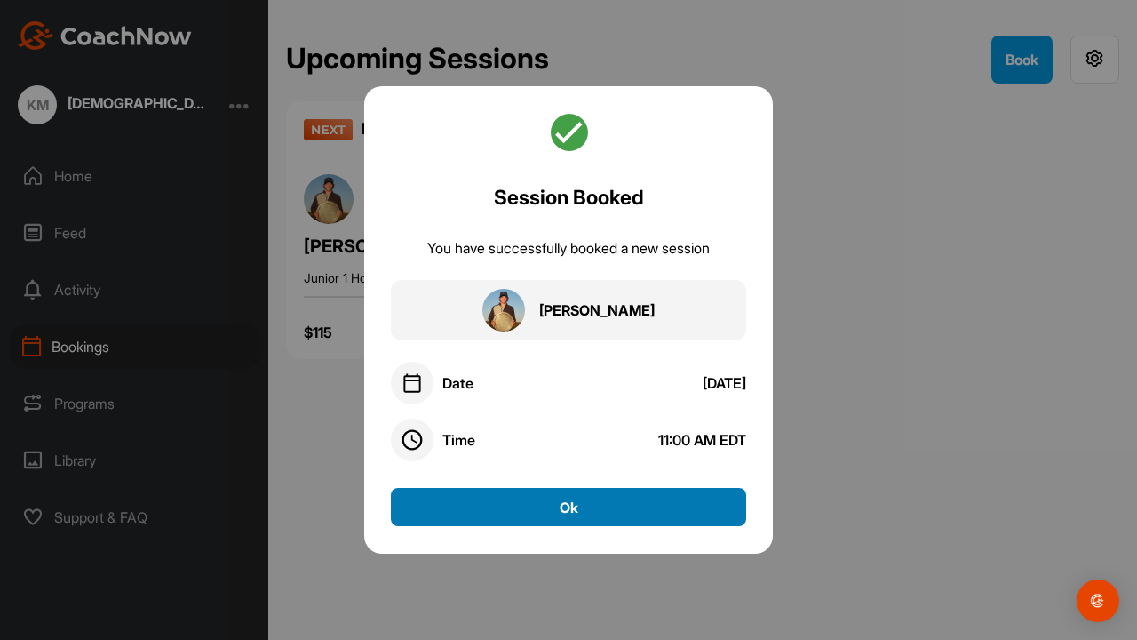
click at [581, 504] on button "Ok" at bounding box center [568, 507] width 355 height 38
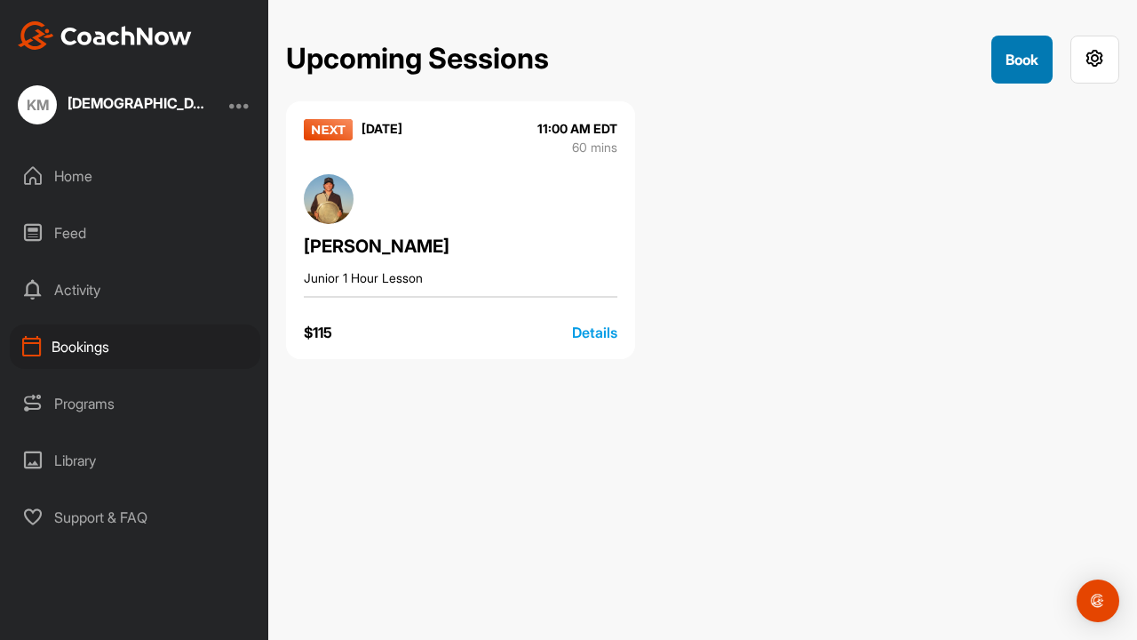
click at [1010, 72] on button "Book" at bounding box center [1021, 60] width 61 height 48
